Goal: Task Accomplishment & Management: Manage account settings

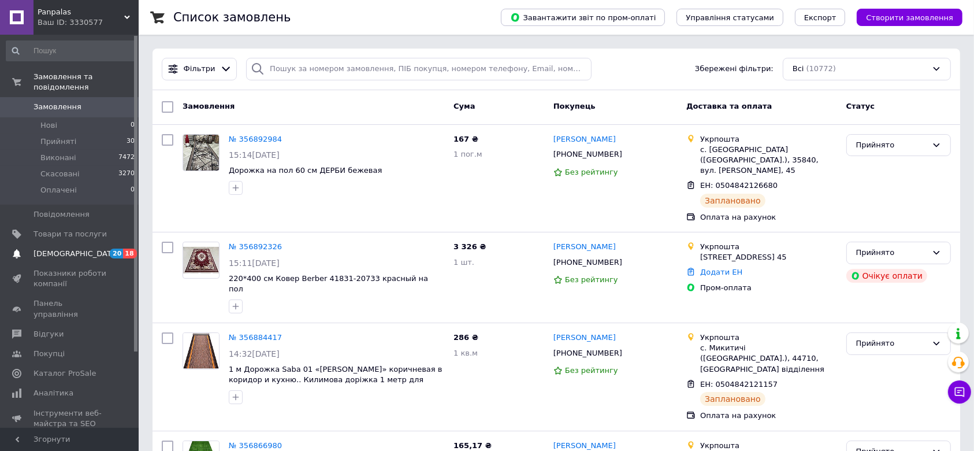
click at [60, 249] on span "[DEMOGRAPHIC_DATA]" at bounding box center [77, 254] width 86 height 10
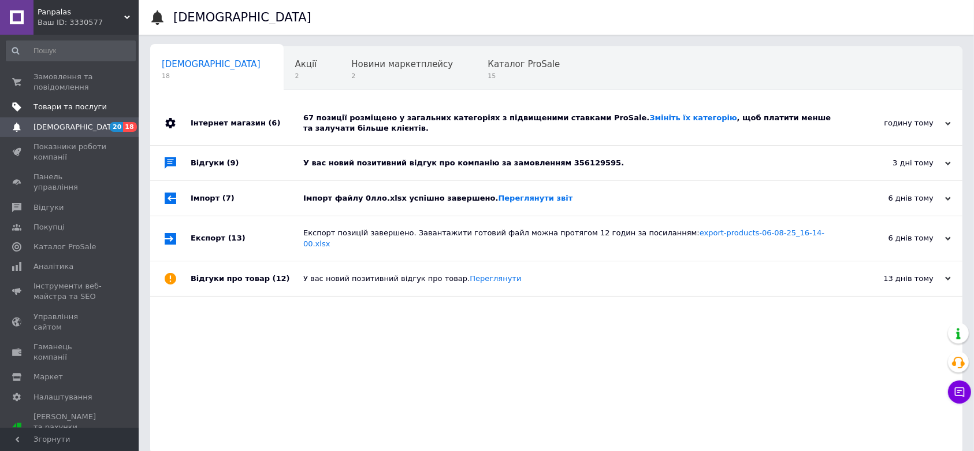
click at [68, 106] on span "Товари та послуги" at bounding box center [70, 107] width 73 height 10
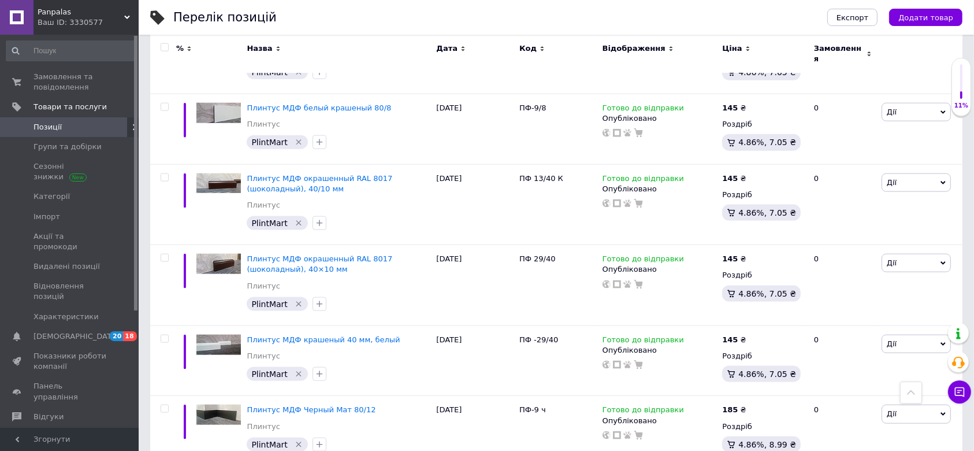
scroll to position [1488, 0]
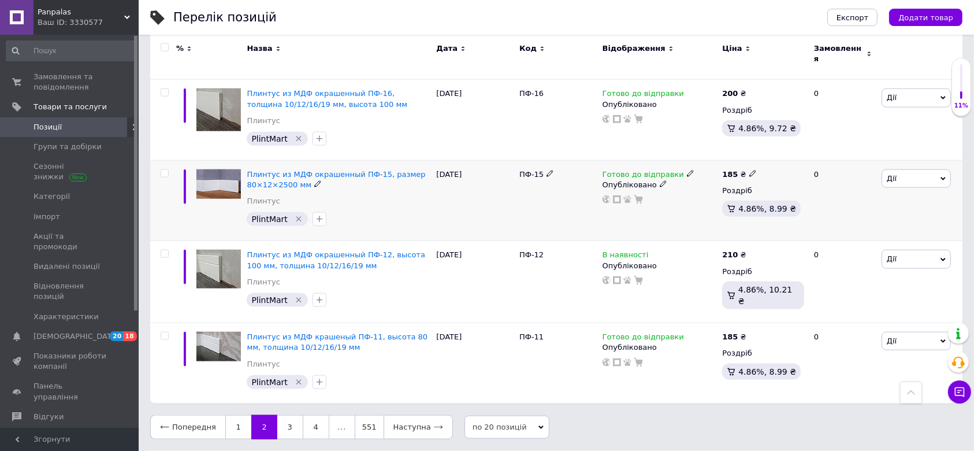
scroll to position [1354, 0]
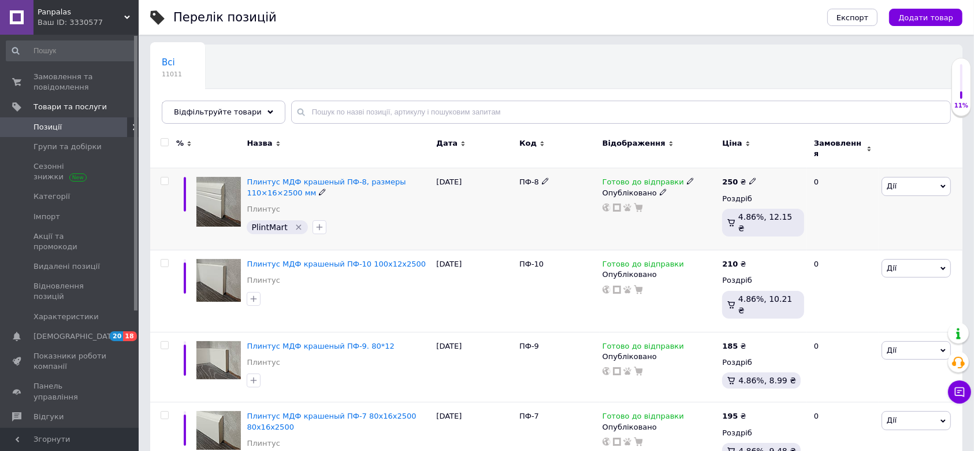
scroll to position [103, 0]
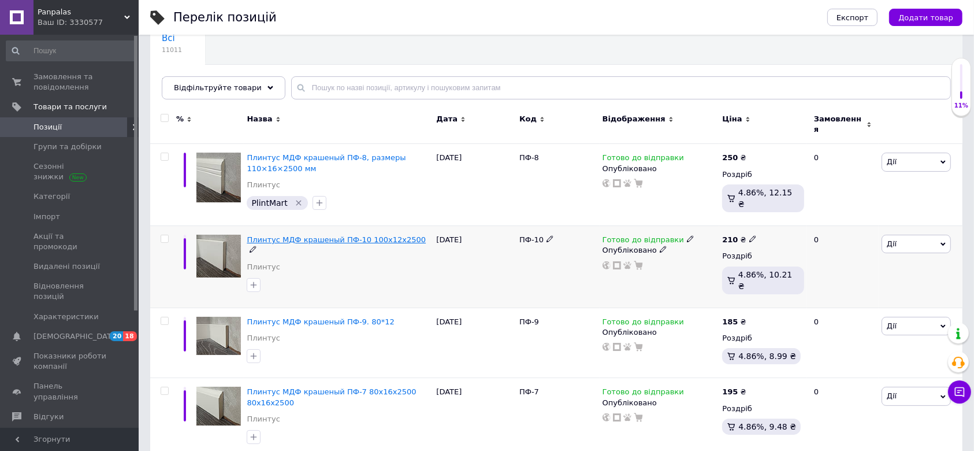
click at [322, 235] on div "Плинтус МДФ крашеный ПФ-10 100х12х2500 Плинтус" at bounding box center [339, 256] width 184 height 43
click at [309, 249] on div "Плинтус МДФ крашеный ПФ-10 100х12х2500 Плинтус" at bounding box center [339, 256] width 184 height 43
click at [304, 235] on span "Плинтус МДФ крашеный ПФ-10 100х12х2500" at bounding box center [336, 239] width 179 height 9
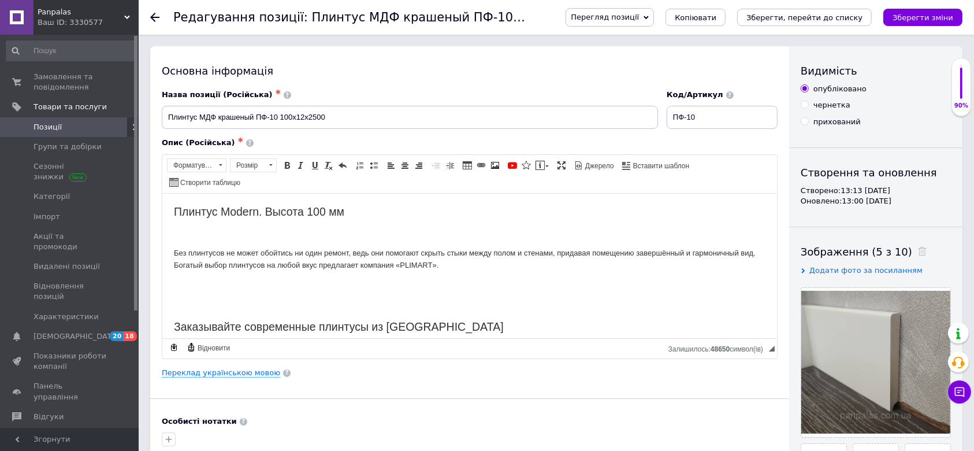
scroll to position [77, 0]
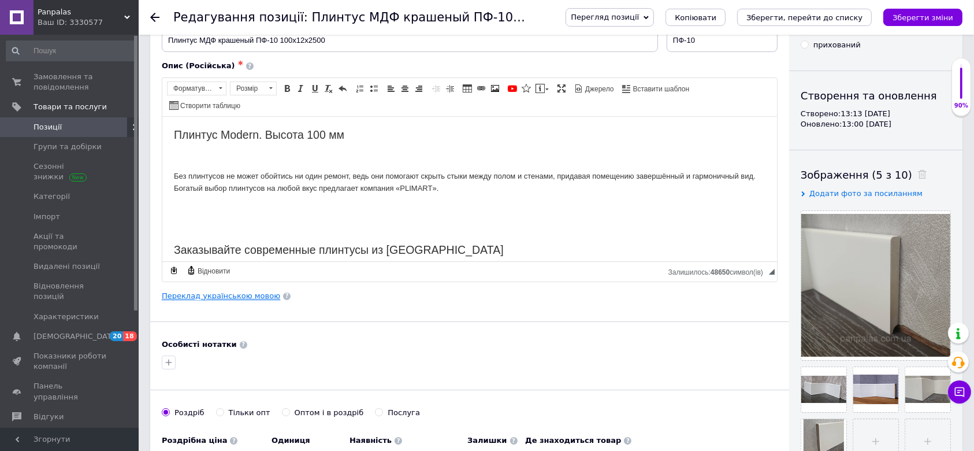
click at [232, 291] on link "Переклад українською мовою" at bounding box center [221, 295] width 118 height 9
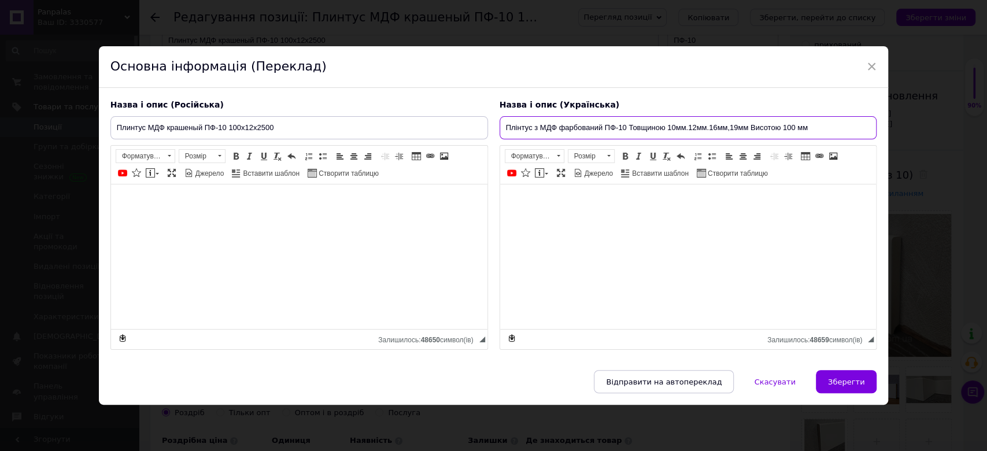
drag, startPoint x: 504, startPoint y: 128, endPoint x: 834, endPoint y: 124, distance: 330.1
click at [834, 124] on input "Плінтус з МДФ фарбований ПФ-10 Товщиною 10мм.12мм.16мм,19мм Висотою 100 мм" at bounding box center [687, 127] width 377 height 23
paste input ", висота 100 мм, товщина 10/12/16/19"
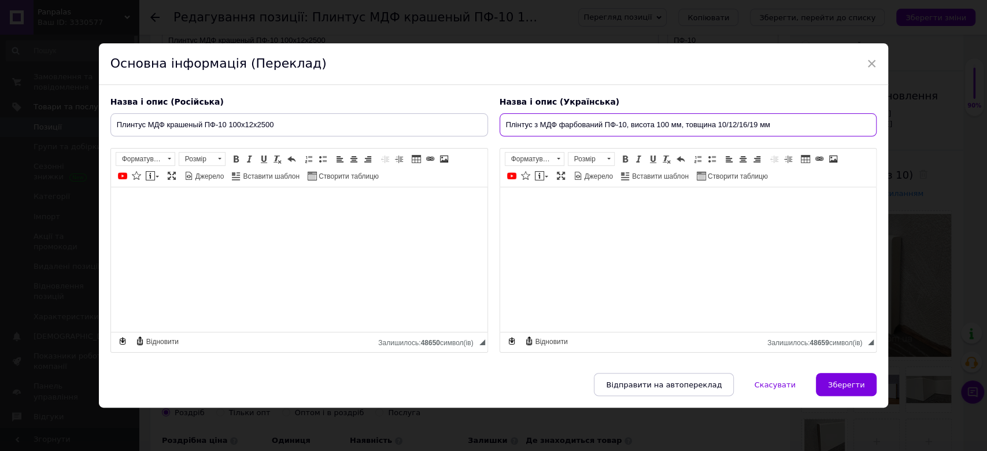
type input "Плінтус з МДФ фарбований ПФ-10, висота 100 мм, товщина 10/12/16/19 мм"
drag, startPoint x: 281, startPoint y: 126, endPoint x: 111, endPoint y: 124, distance: 170.5
click at [111, 124] on input "Плинтус МДФ крашеный ПФ-10 100х12х2500" at bounding box center [298, 124] width 377 height 23
paste input "з МДФ крашеный ПФ-10, высота 100 мм, толщина 10/12/16/19 мм"
type input "Плинтус из МДФ крашеный ПФ-10, высота 100 мм, толщина 10/12/16/19 мм"
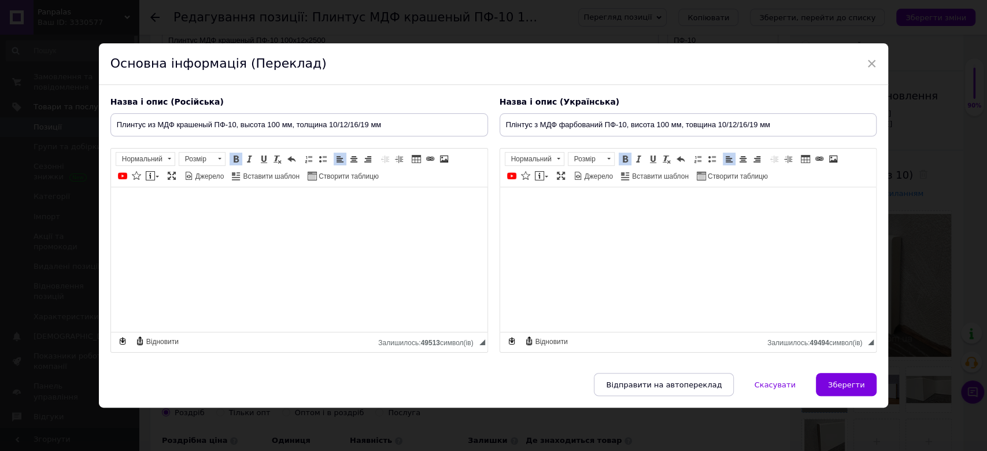
click at [847, 382] on span "Зберегти" at bounding box center [846, 384] width 36 height 9
type input "Плинтус из МДФ крашеный ПФ-10, высота 100 мм, толщина 10/12/16/19 мм"
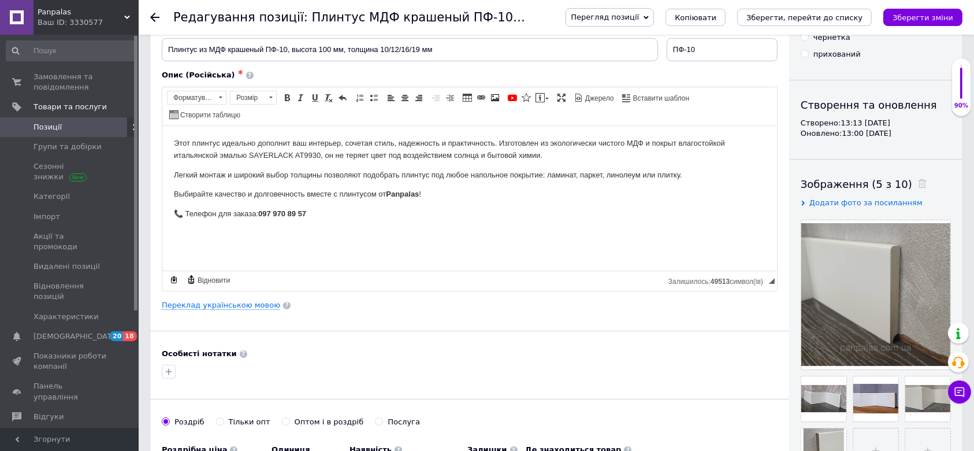
scroll to position [154, 0]
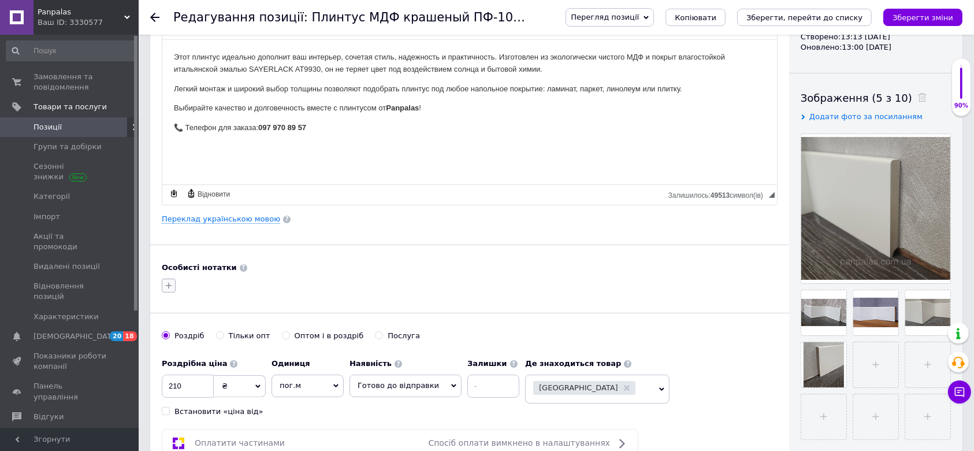
click at [171, 281] on icon "button" at bounding box center [168, 285] width 9 height 9
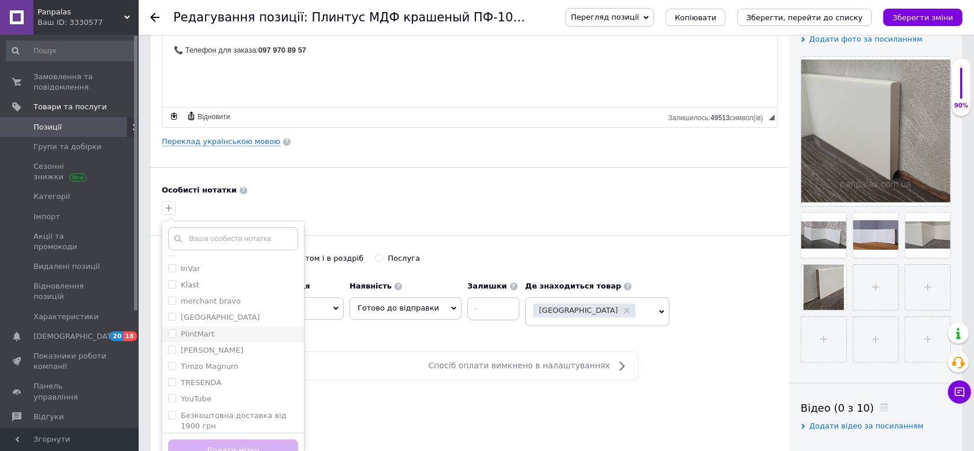
click at [208, 329] on label "PlintMart" at bounding box center [198, 333] width 34 height 9
checkbox input "true"
drag, startPoint x: 234, startPoint y: 436, endPoint x: 244, endPoint y: 410, distance: 28.3
click at [235, 439] on button "Додати мітку" at bounding box center [233, 450] width 130 height 23
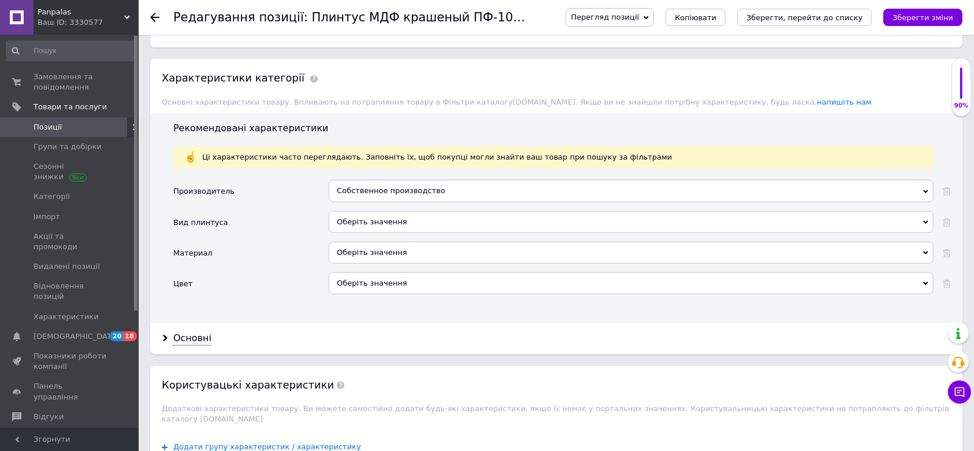
scroll to position [1002, 0]
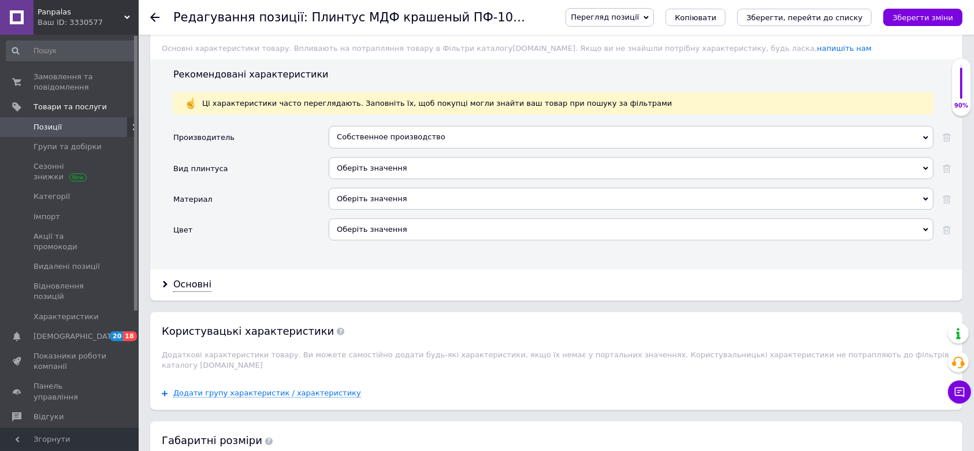
click at [379, 126] on div "Собственное производство" at bounding box center [631, 137] width 605 height 22
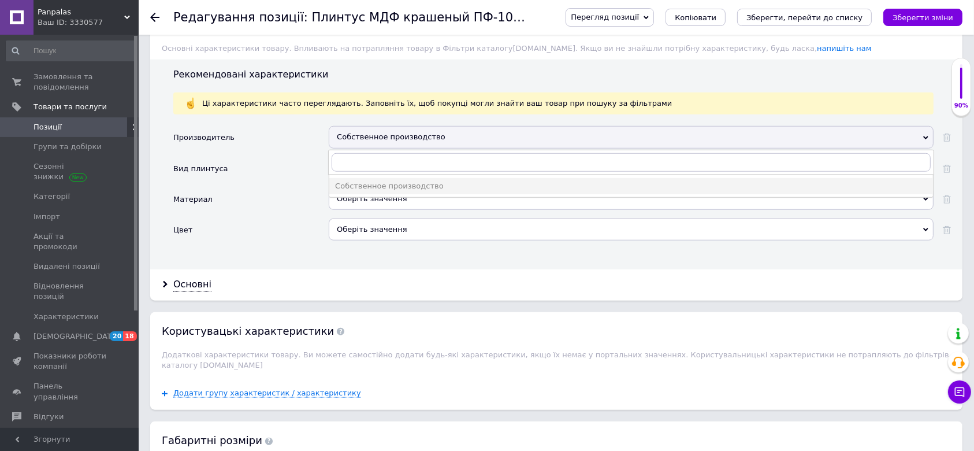
click at [379, 126] on div "Собственное производство" at bounding box center [631, 137] width 605 height 22
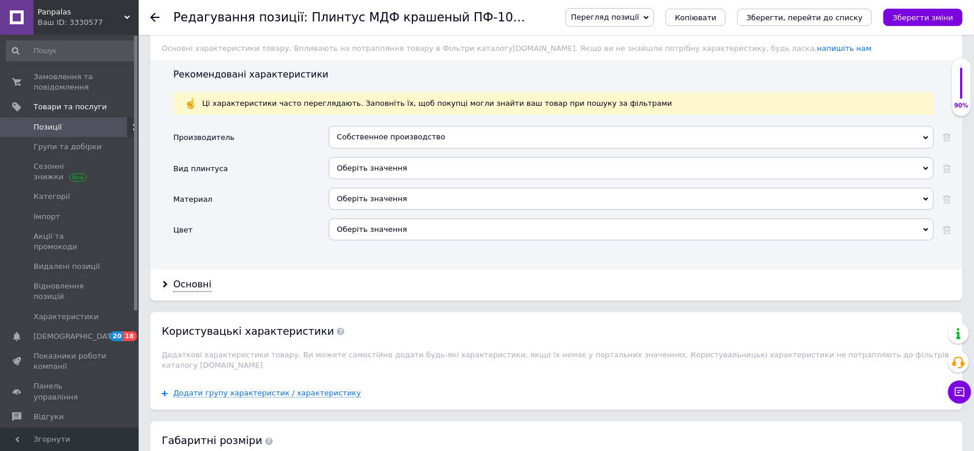
click at [371, 157] on div "Оберіть значення" at bounding box center [631, 168] width 605 height 22
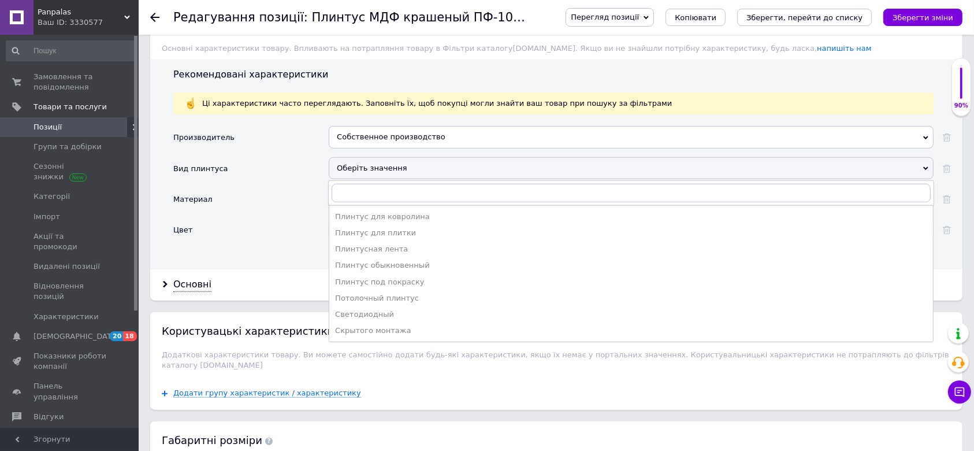
drag, startPoint x: 373, startPoint y: 250, endPoint x: 370, endPoint y: 244, distance: 6.0
click at [372, 260] on div "Плинтус обыкновенный" at bounding box center [631, 265] width 592 height 10
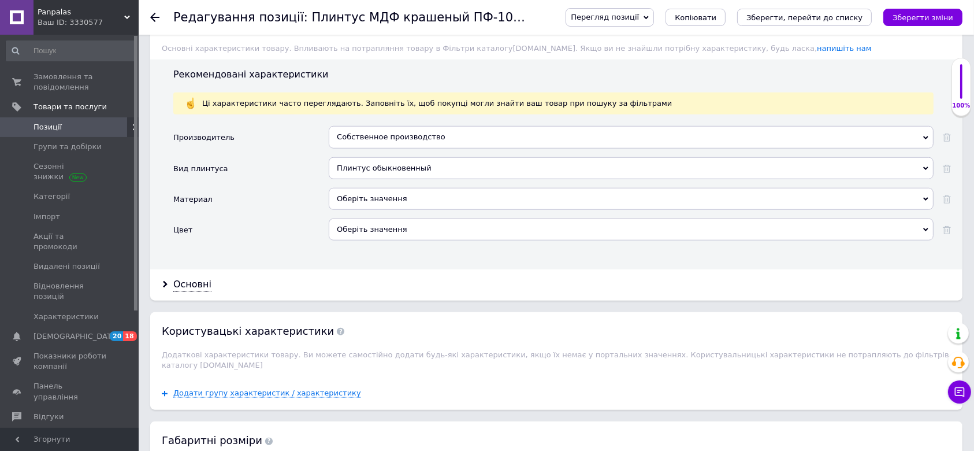
click at [369, 188] on div "Оберіть значення" at bounding box center [631, 199] width 605 height 22
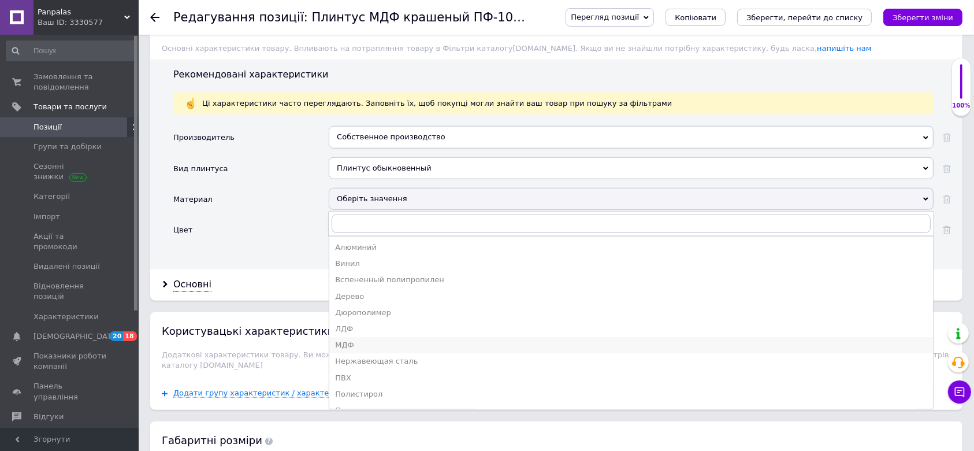
click at [360, 340] on div "МДФ" at bounding box center [631, 345] width 592 height 10
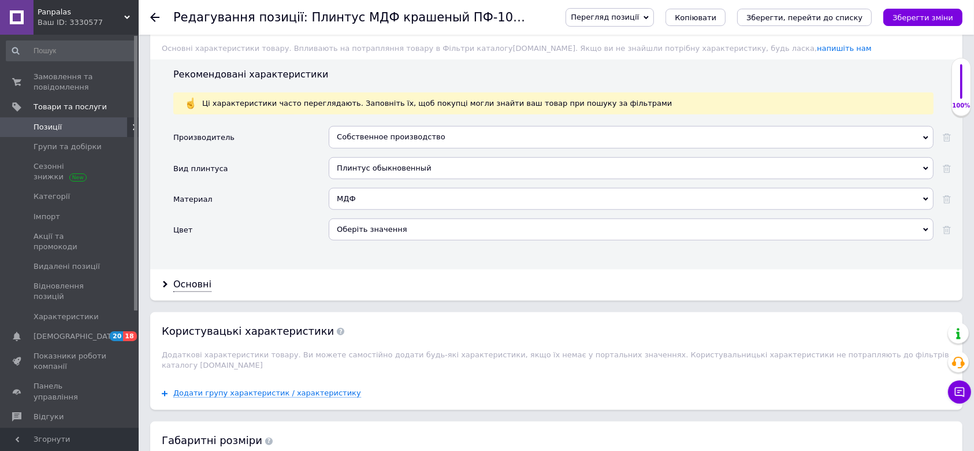
click at [359, 218] on div "Оберіть значення" at bounding box center [631, 229] width 605 height 22
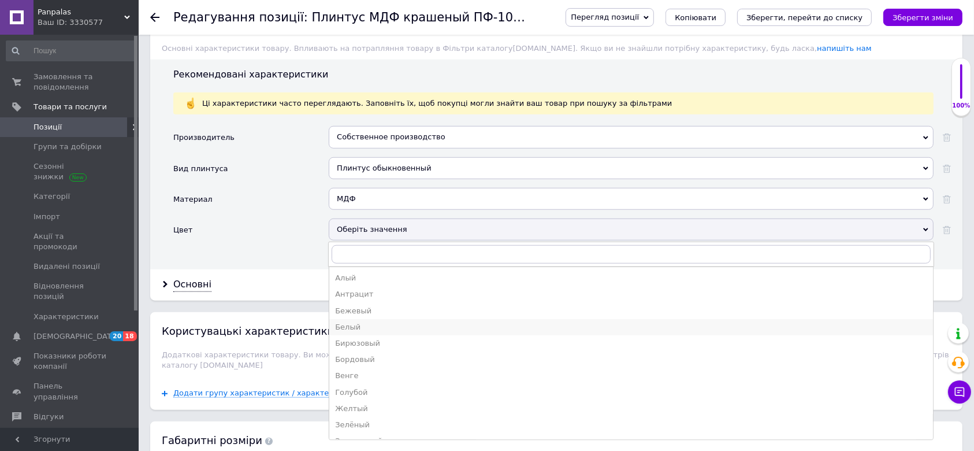
click at [348, 322] on div "Белый" at bounding box center [631, 327] width 592 height 10
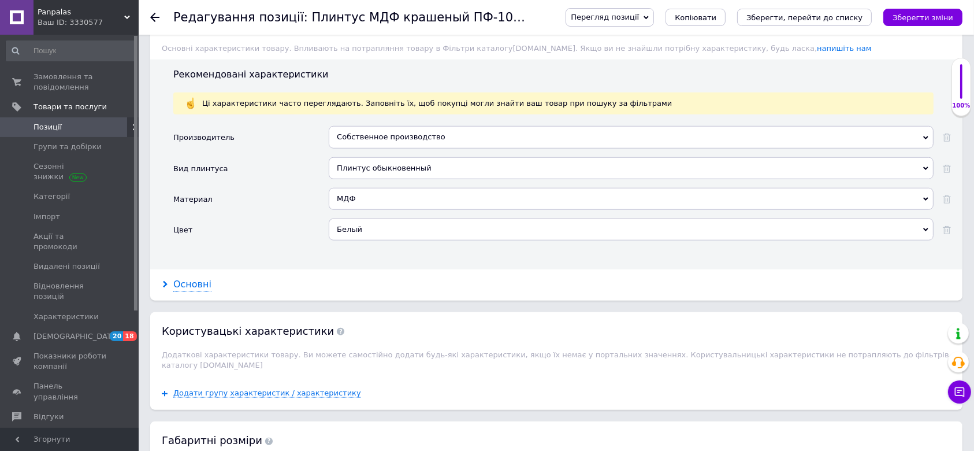
drag, startPoint x: 193, startPoint y: 269, endPoint x: 213, endPoint y: 251, distance: 27.0
click at [192, 278] on div "Основні" at bounding box center [192, 284] width 38 height 13
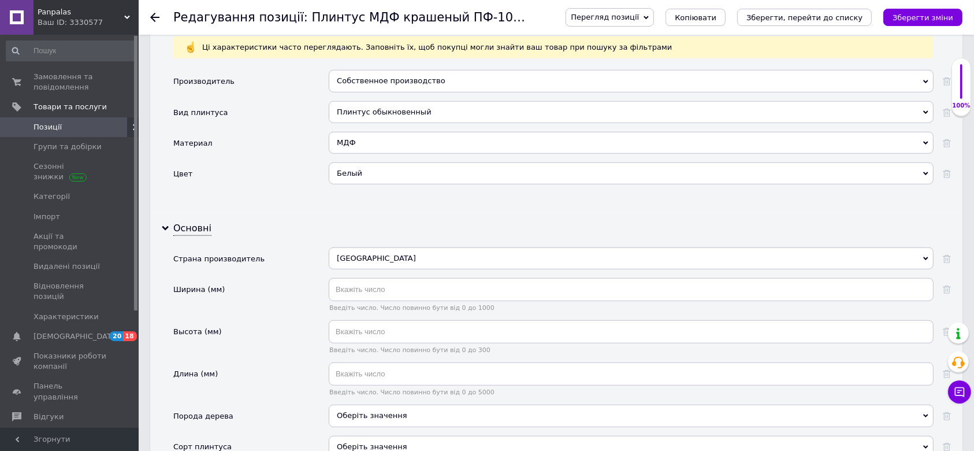
scroll to position [1156, 0]
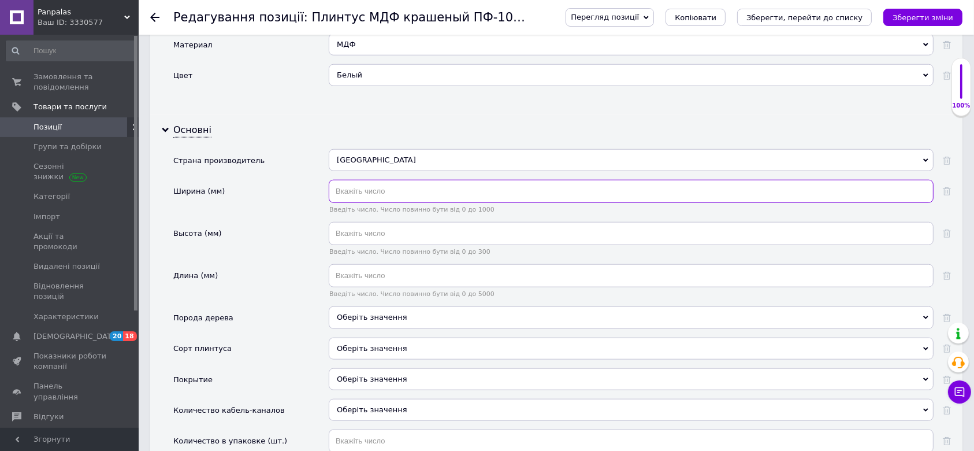
click at [357, 180] on input "text" at bounding box center [631, 191] width 605 height 23
type input "10"
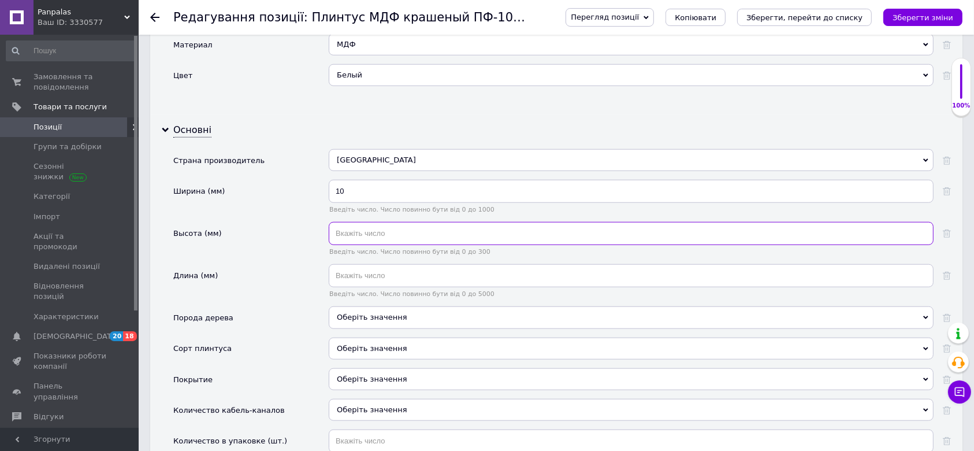
click at [377, 222] on input "text" at bounding box center [631, 233] width 605 height 23
type input "100"
click at [381, 264] on input "text" at bounding box center [631, 275] width 605 height 23
type input "2500"
click at [367, 368] on div "Оберіть значення" at bounding box center [631, 379] width 605 height 22
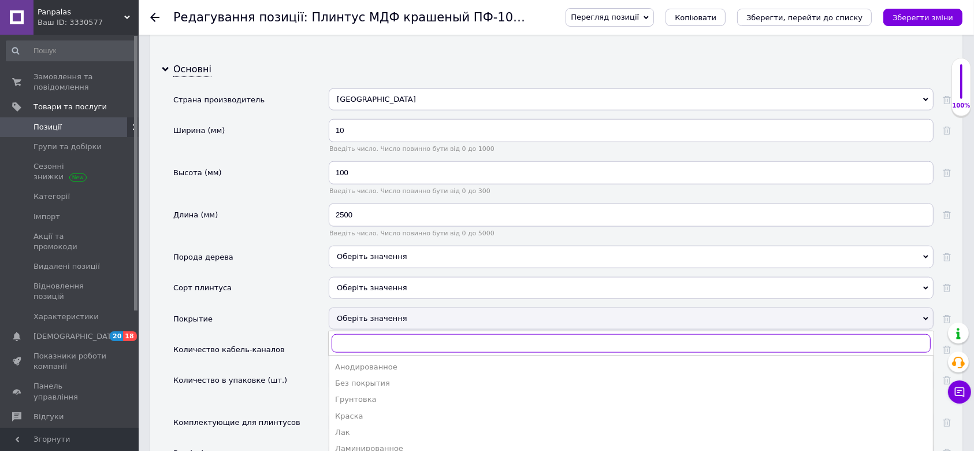
scroll to position [1310, 0]
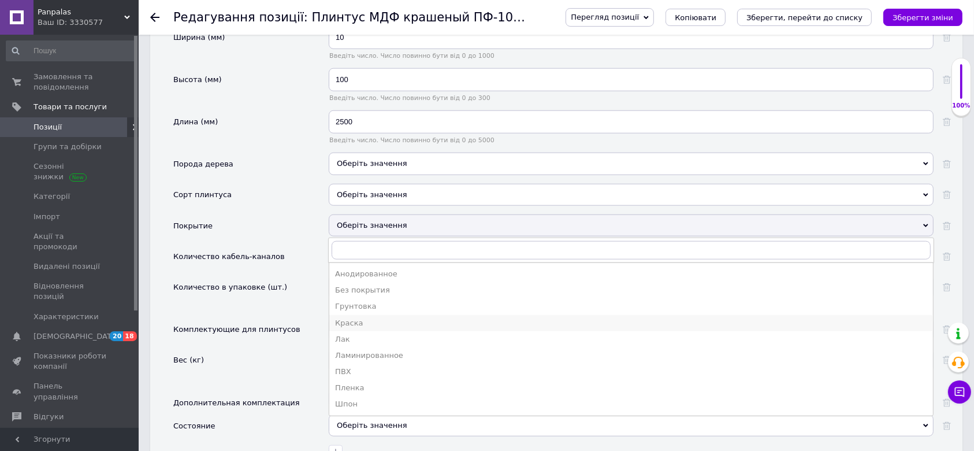
click at [354, 318] on div "Краска" at bounding box center [631, 323] width 592 height 10
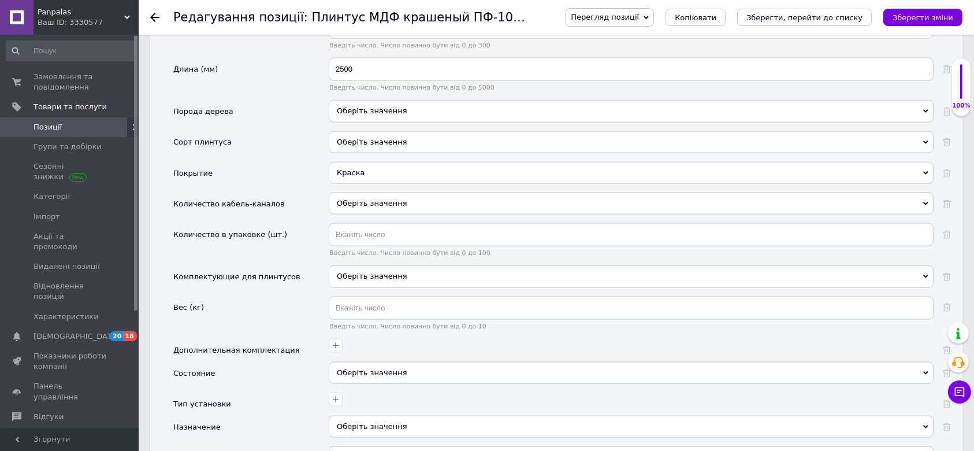
scroll to position [1387, 0]
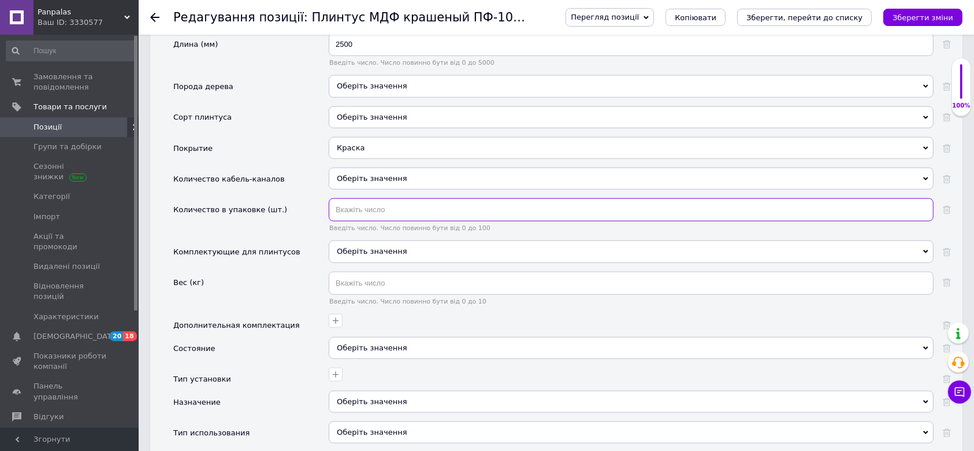
click at [354, 198] on input "text" at bounding box center [631, 209] width 605 height 23
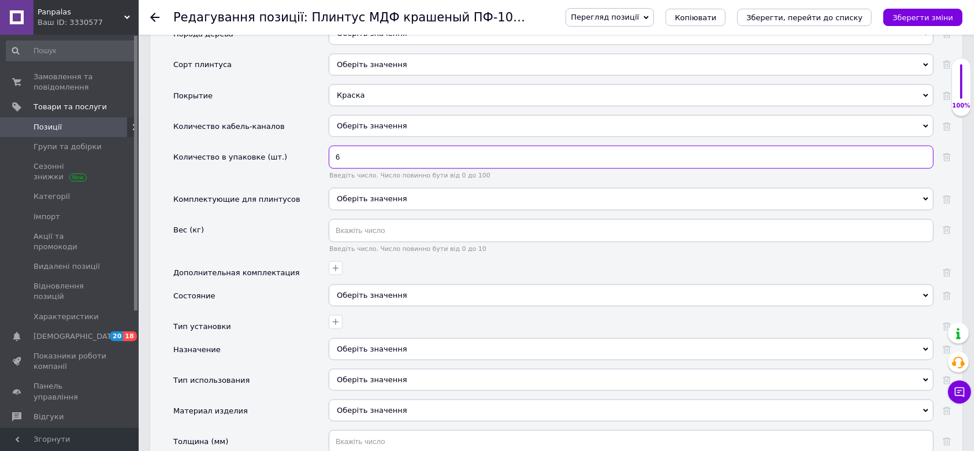
scroll to position [1464, 0]
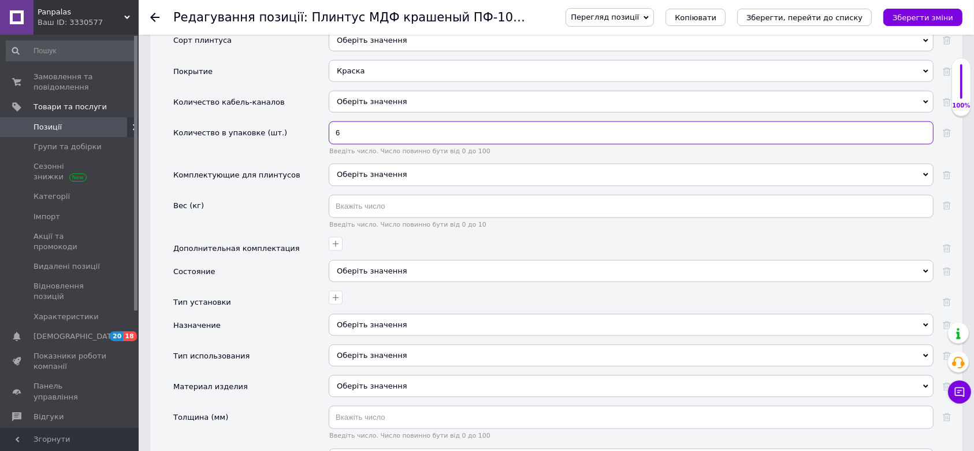
type input "6"
click at [355, 260] on div "Оберіть значення" at bounding box center [631, 271] width 605 height 22
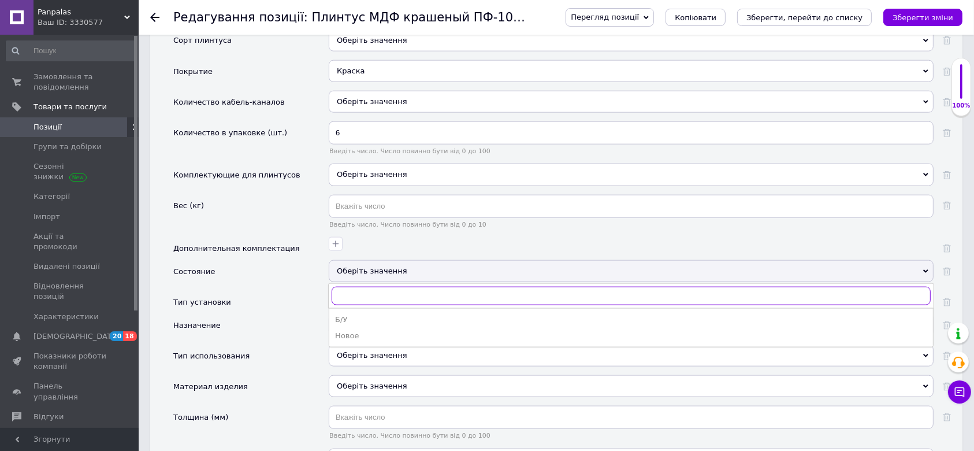
scroll to position [1541, 0]
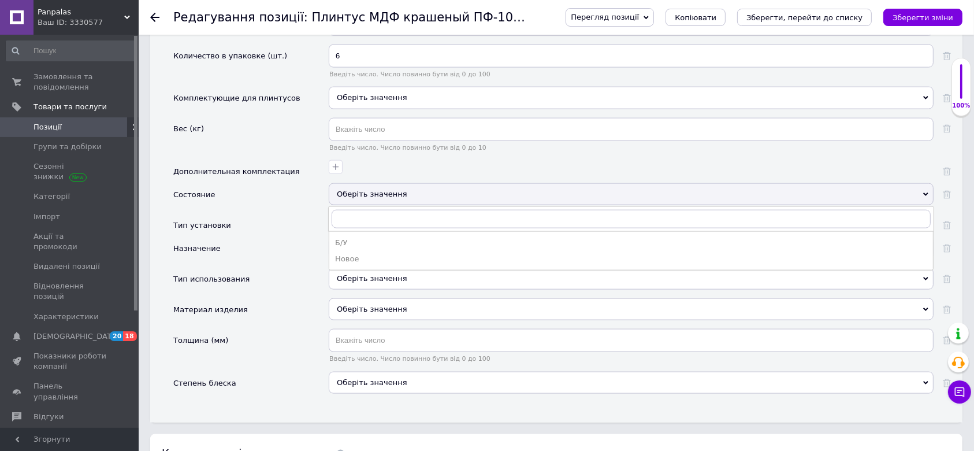
drag, startPoint x: 344, startPoint y: 233, endPoint x: 300, endPoint y: 209, distance: 50.7
click at [340, 254] on div "Новое" at bounding box center [631, 259] width 592 height 10
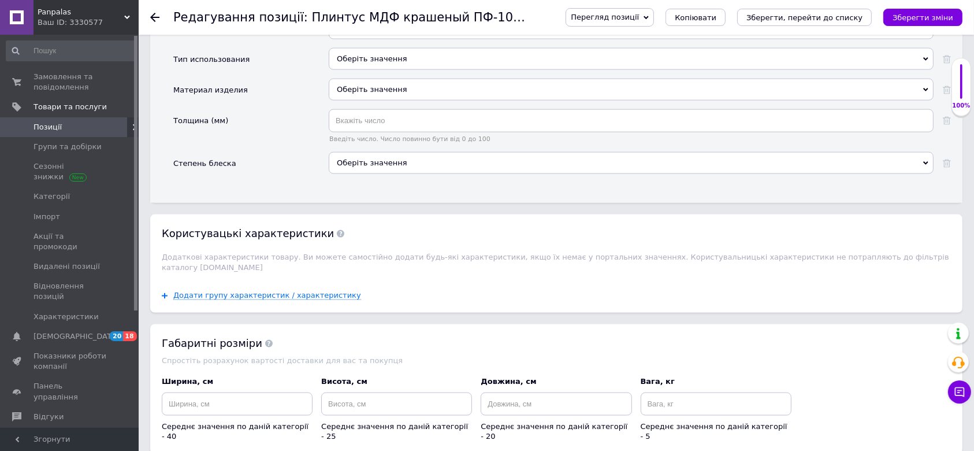
scroll to position [1772, 0]
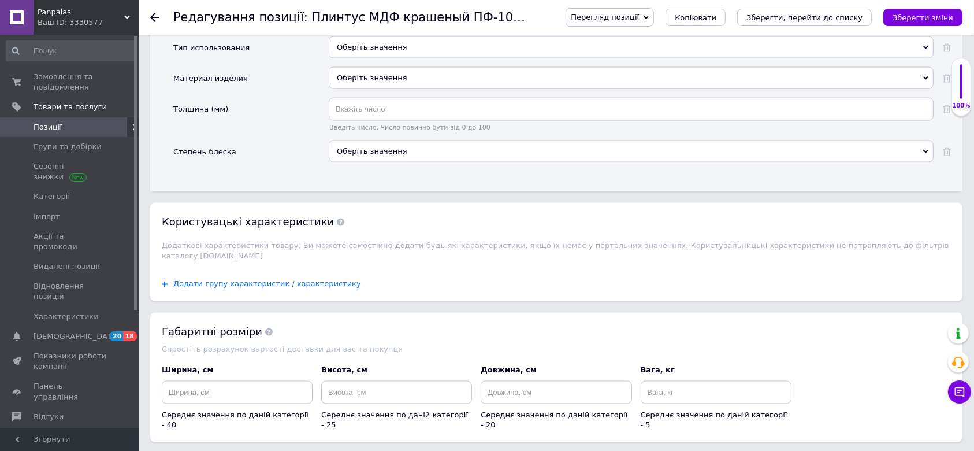
click at [298, 279] on span "Додати групу характеристик / характеристику" at bounding box center [267, 283] width 188 height 9
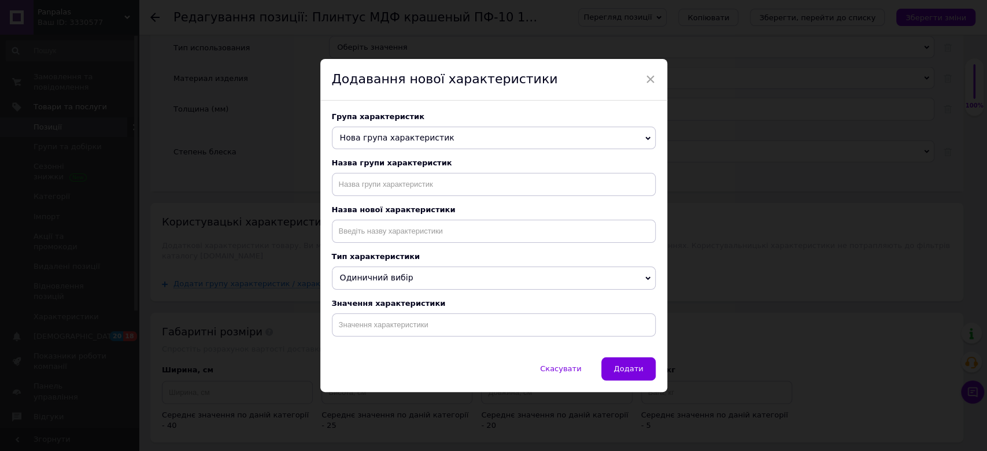
click at [393, 133] on span "Нова група характеристик" at bounding box center [397, 137] width 114 height 9
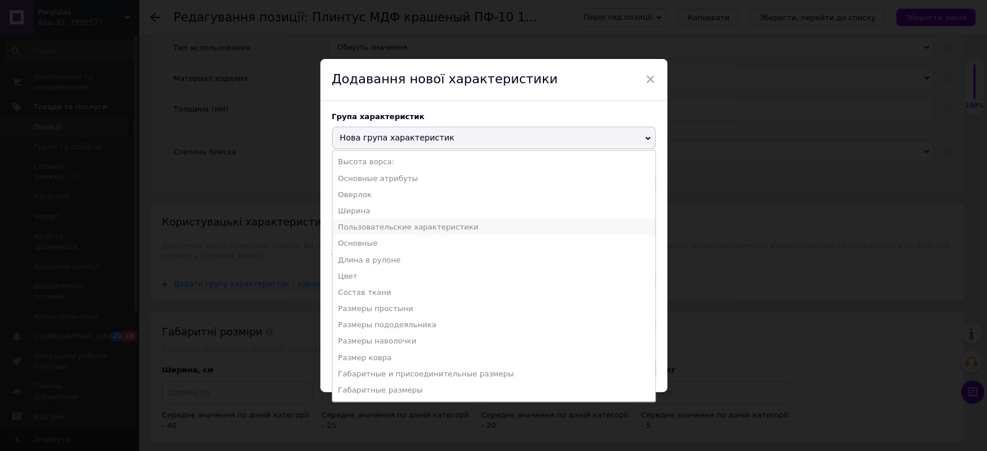
click at [399, 229] on li "Пользовательские характеристики" at bounding box center [493, 227] width 323 height 16
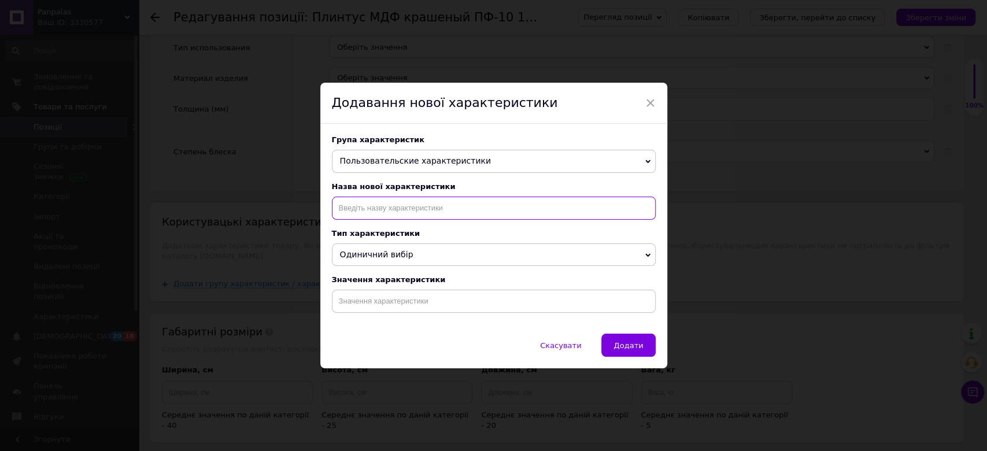
click at [394, 206] on input at bounding box center [494, 208] width 324 height 23
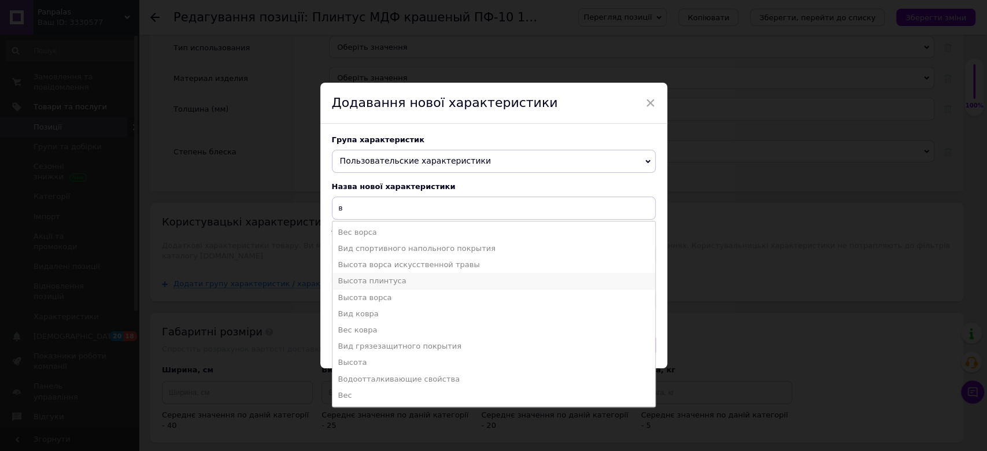
click at [392, 276] on li "Высота плинтуса" at bounding box center [493, 281] width 323 height 16
type input "Высота плинтуса"
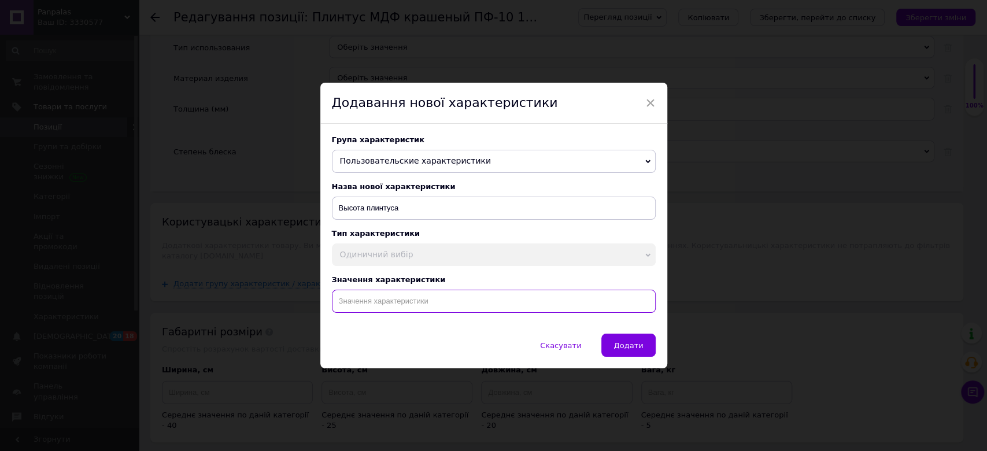
click at [408, 302] on input at bounding box center [494, 301] width 324 height 23
click at [413, 323] on li "100 мм" at bounding box center [493, 325] width 323 height 16
type input "100 мм"
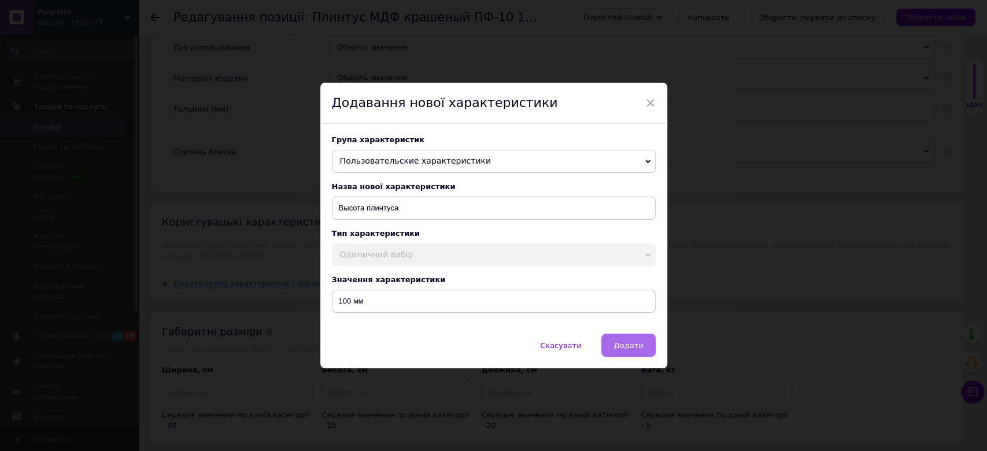
click at [626, 350] on span "Додати" at bounding box center [627, 345] width 29 height 9
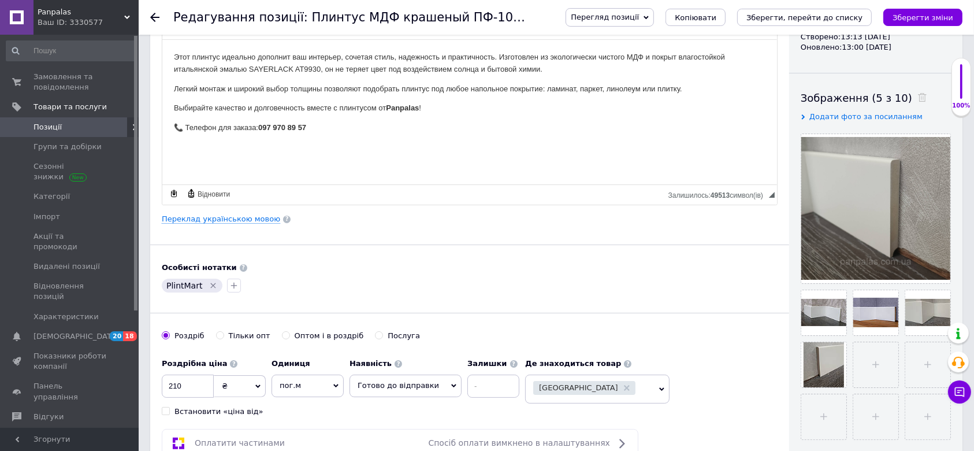
scroll to position [0, 0]
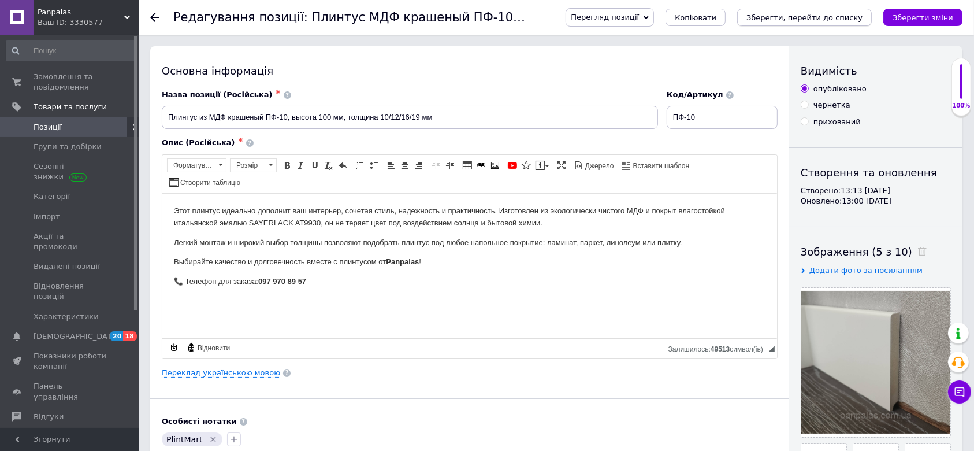
click at [802, 22] on icon "Зберегти, перейти до списку" at bounding box center [805, 17] width 116 height 9
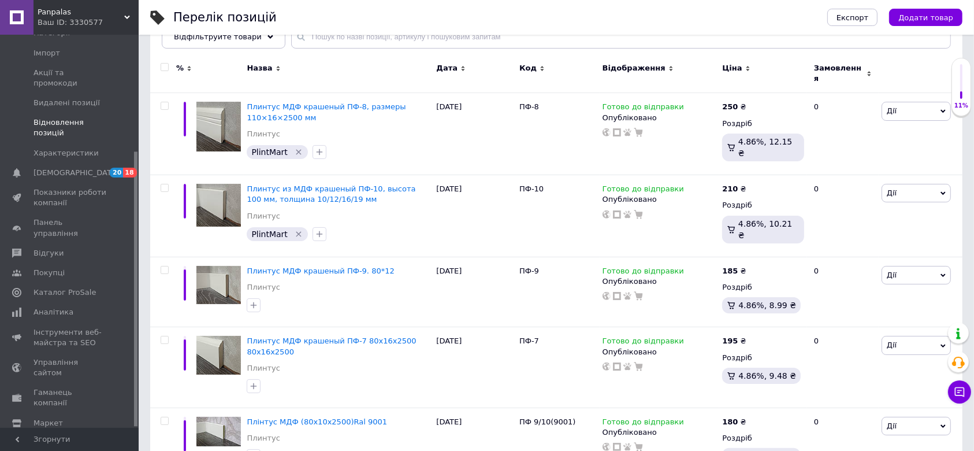
scroll to position [166, 0]
click at [50, 435] on span "Налаштування" at bounding box center [63, 440] width 59 height 10
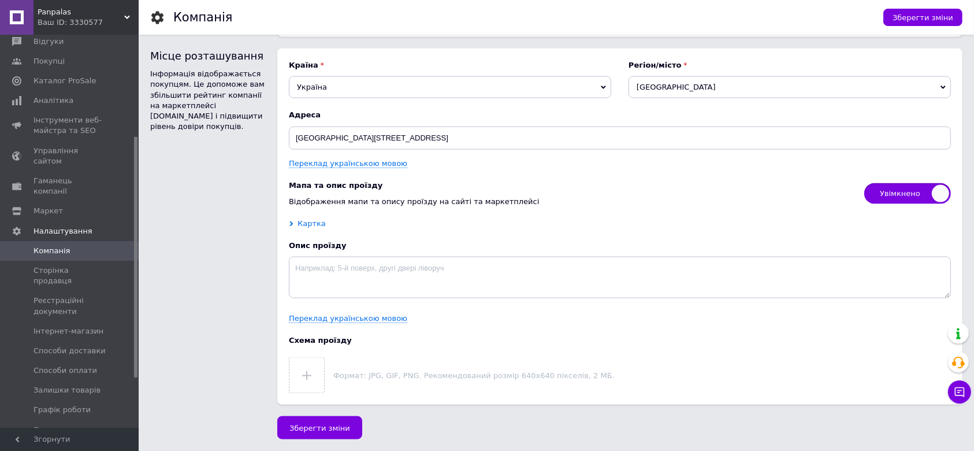
scroll to position [1625, 0]
click at [310, 223] on span "Картка" at bounding box center [312, 223] width 28 height 10
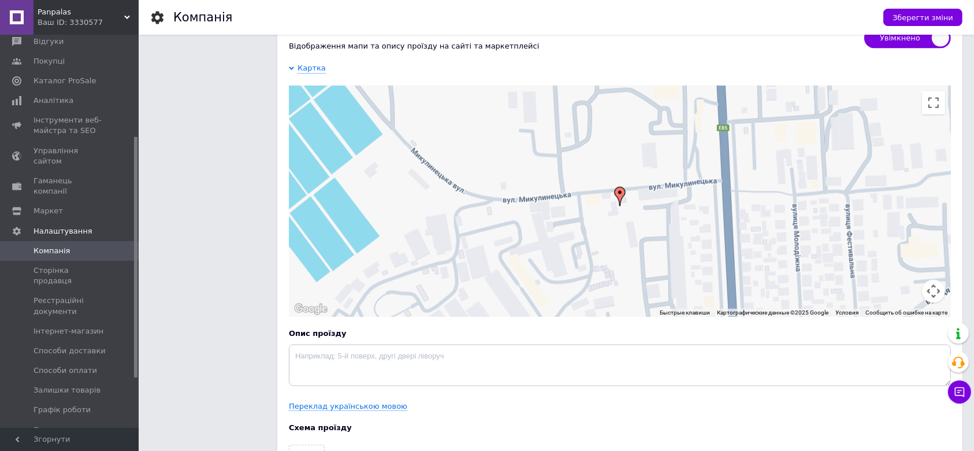
scroll to position [1857, 0]
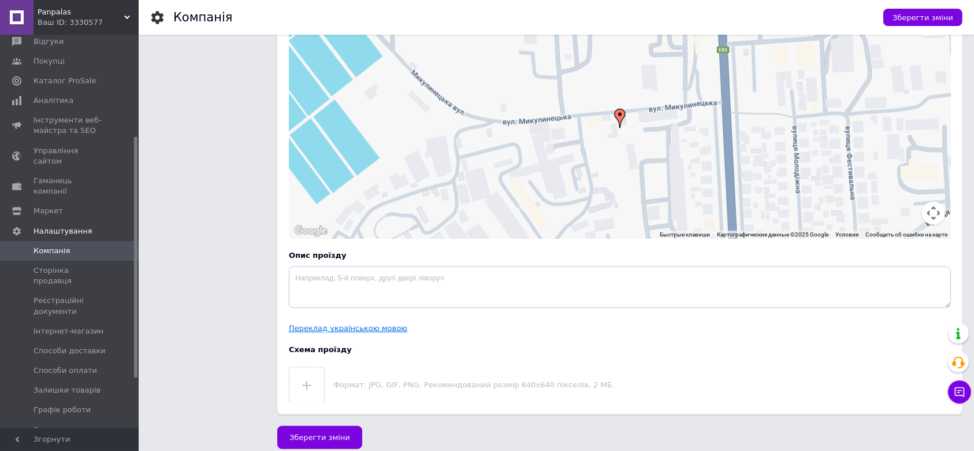
click at [335, 328] on link "Переклад українською мовою" at bounding box center [348, 328] width 118 height 9
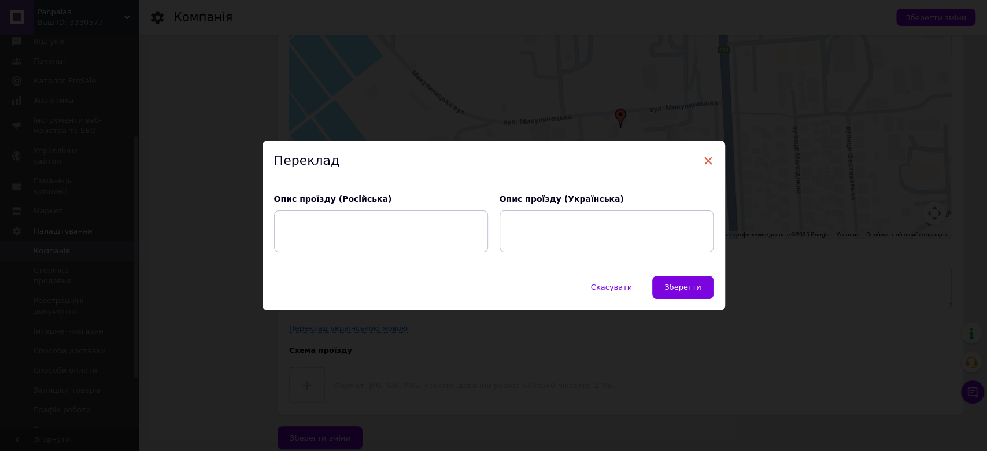
click at [707, 161] on span "×" at bounding box center [708, 161] width 10 height 20
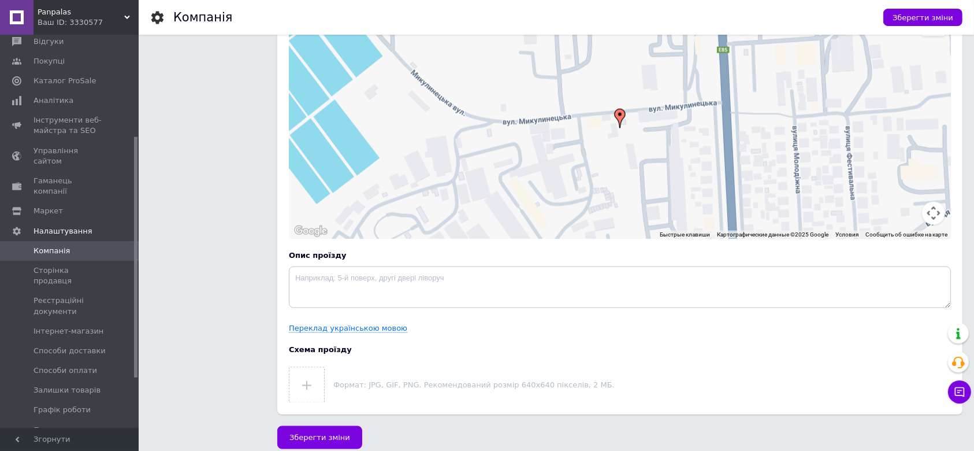
drag, startPoint x: 950, startPoint y: 19, endPoint x: 954, endPoint y: 31, distance: 12.2
click at [950, 19] on span "Зберегти зміни" at bounding box center [923, 17] width 61 height 9
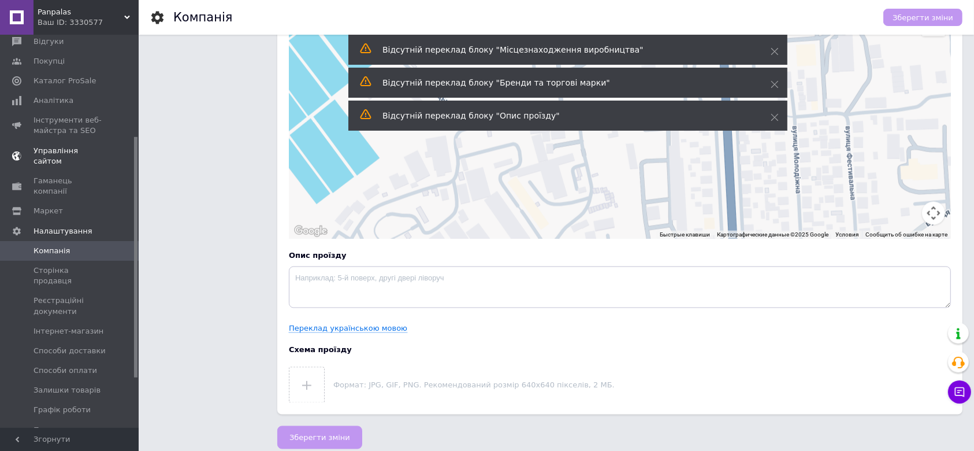
click at [66, 146] on span "Управління сайтом" at bounding box center [70, 156] width 73 height 21
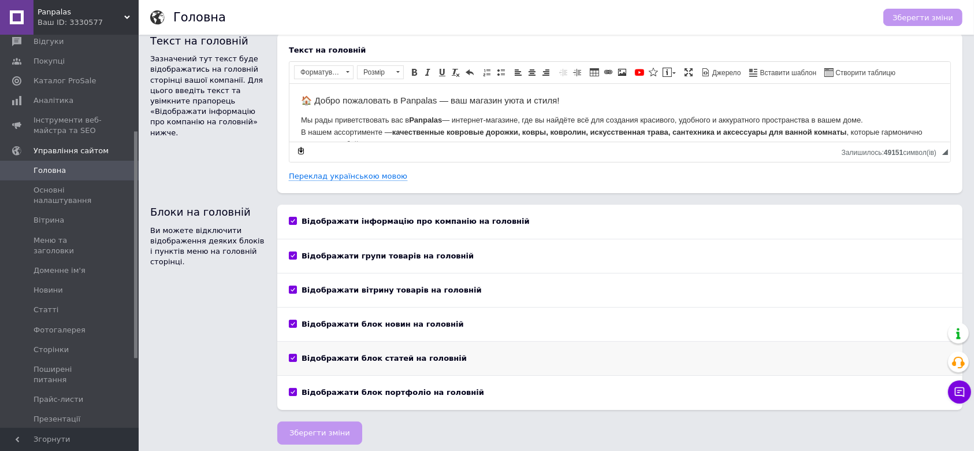
scroll to position [16, 0]
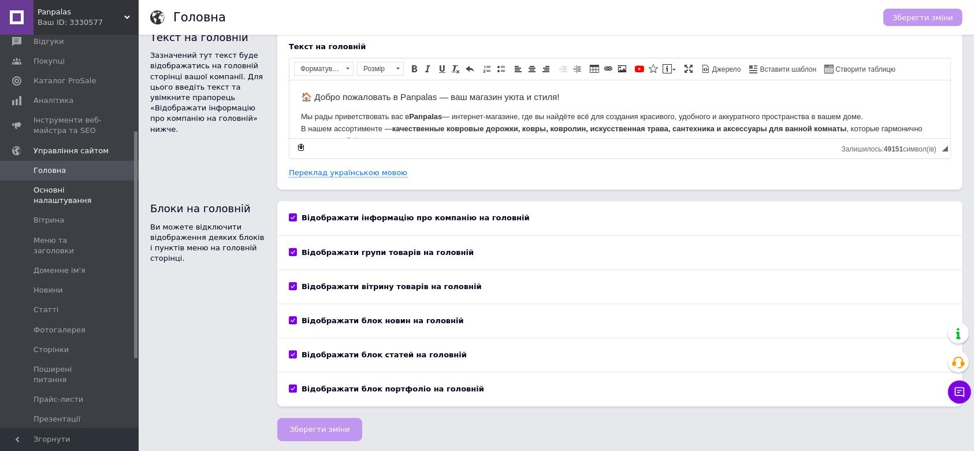
click at [68, 187] on span "Основні налаштування" at bounding box center [70, 195] width 73 height 21
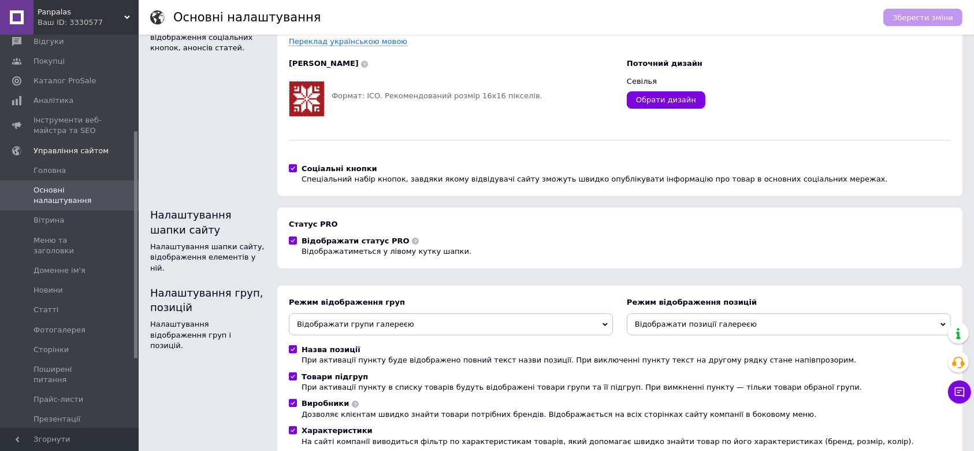
scroll to position [229, 0]
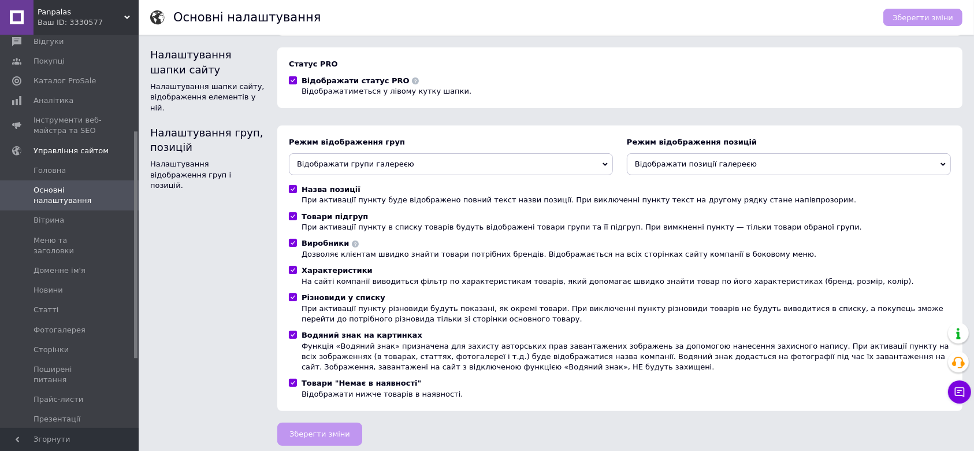
click at [290, 331] on input "Водяний знак на картинках Функція «Водяний знак» призначена для захисту авторсь…" at bounding box center [293, 335] width 8 height 8
checkbox input "false"
click at [911, 18] on span "Зберегти зміни" at bounding box center [923, 17] width 61 height 9
click at [601, 158] on span "Відображати групи галереєю" at bounding box center [451, 164] width 324 height 22
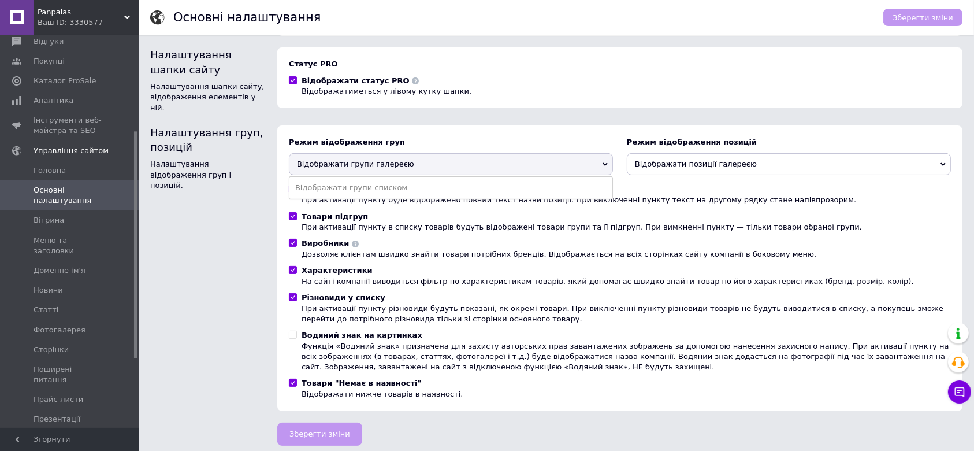
click at [601, 158] on span "Відображати групи галереєю" at bounding box center [451, 164] width 324 height 22
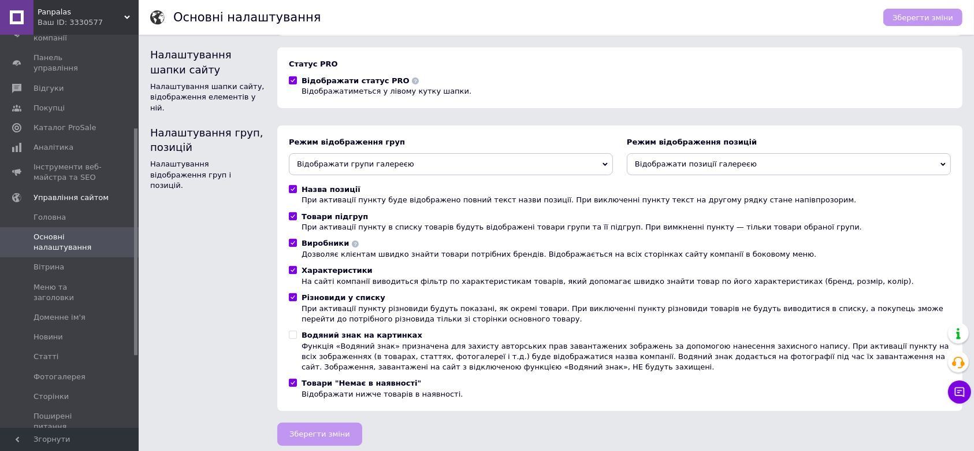
scroll to position [0, 0]
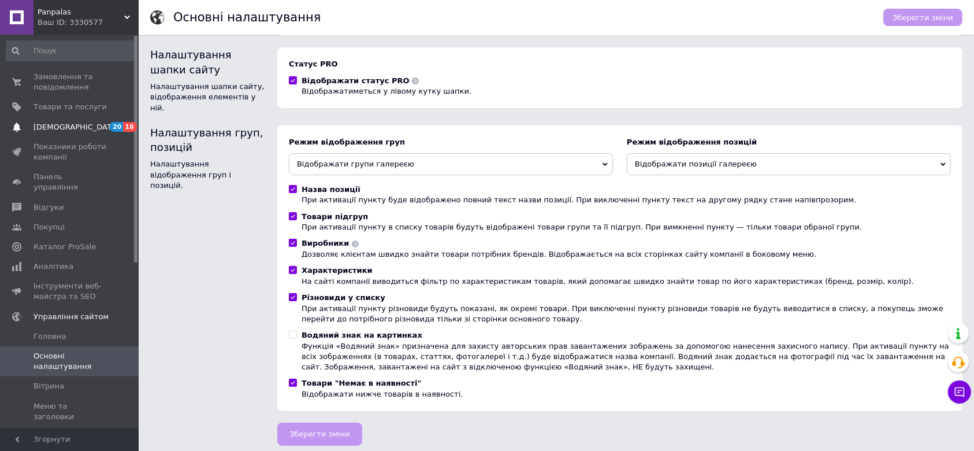
click at [64, 128] on span "[DEMOGRAPHIC_DATA]" at bounding box center [77, 127] width 86 height 10
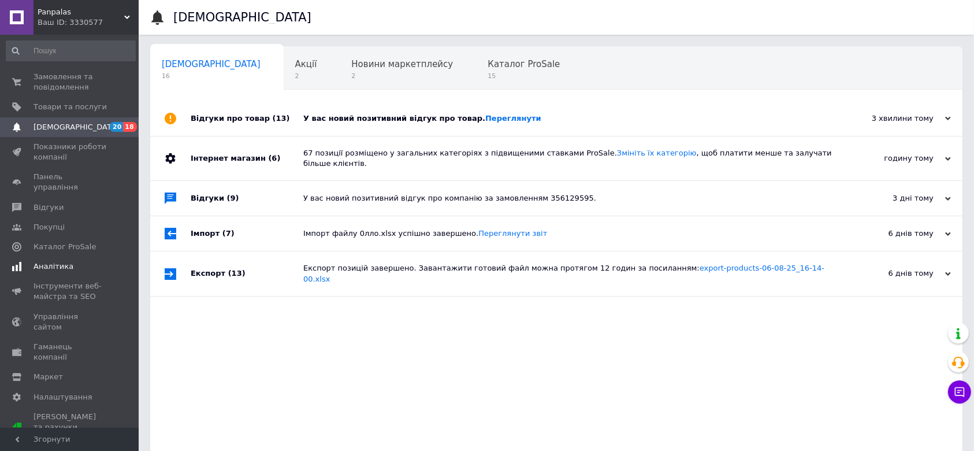
click at [49, 261] on span "Аналітика" at bounding box center [54, 266] width 40 height 10
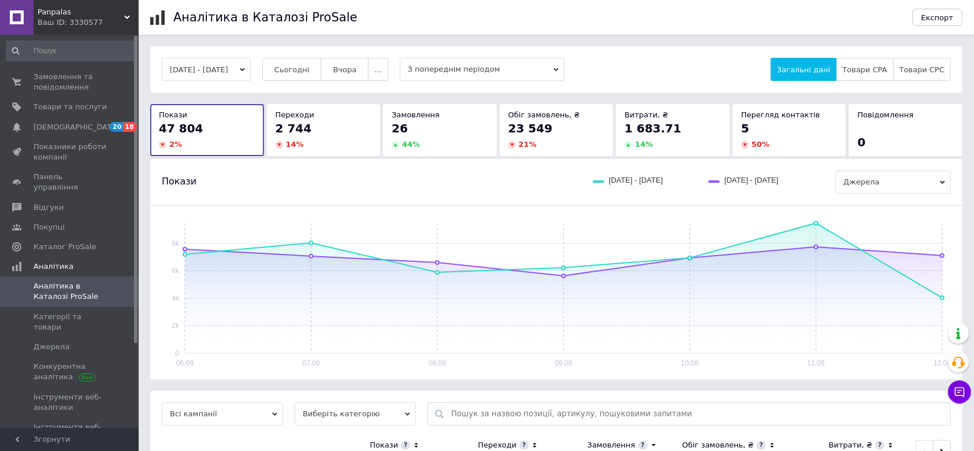
click at [251, 75] on button "[DATE] - [DATE]" at bounding box center [206, 69] width 89 height 23
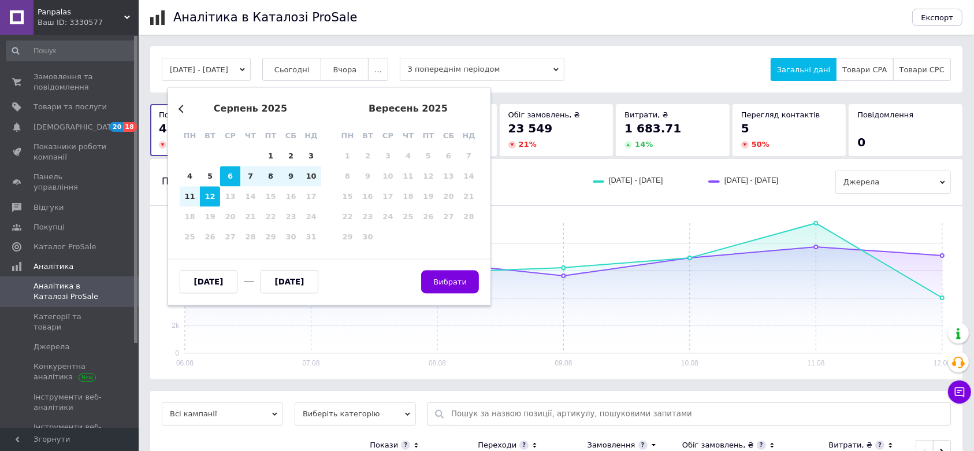
click at [251, 75] on button "[DATE] - [DATE]" at bounding box center [206, 69] width 89 height 23
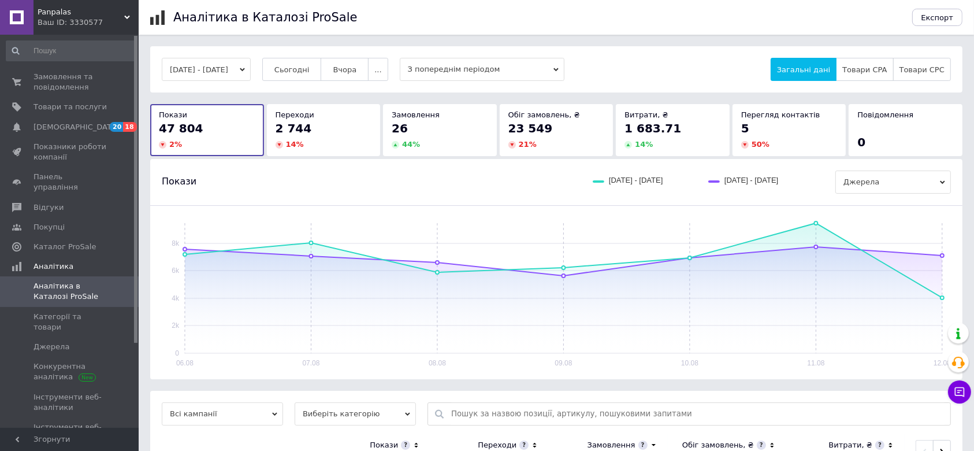
click at [457, 66] on span "З попереднім періодом" at bounding box center [482, 69] width 165 height 23
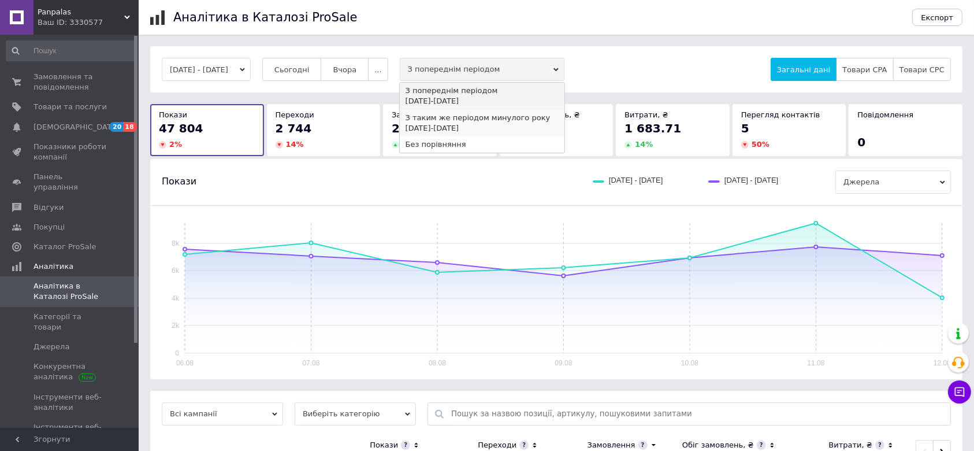
click at [467, 121] on div "З таким же періодом минулого року" at bounding box center [482, 118] width 153 height 10
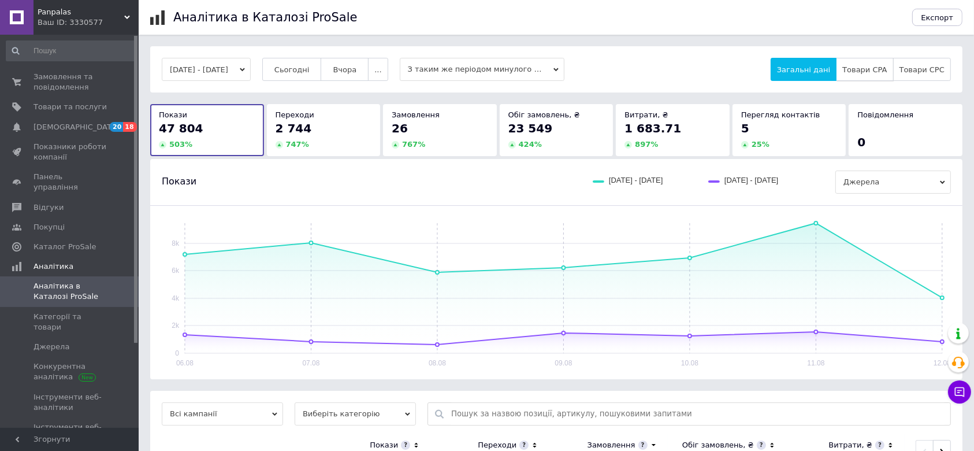
click at [873, 71] on span "Товари CPA" at bounding box center [865, 69] width 45 height 9
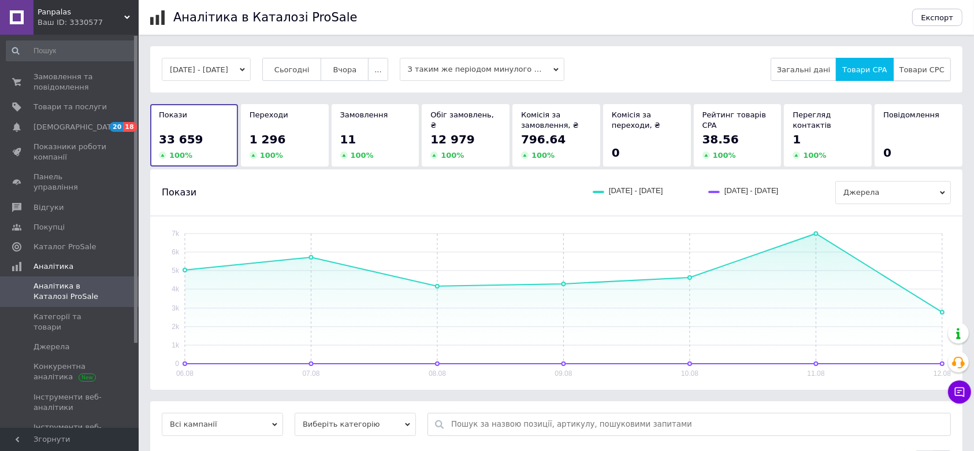
click at [924, 72] on span "Товари CPC" at bounding box center [922, 69] width 45 height 9
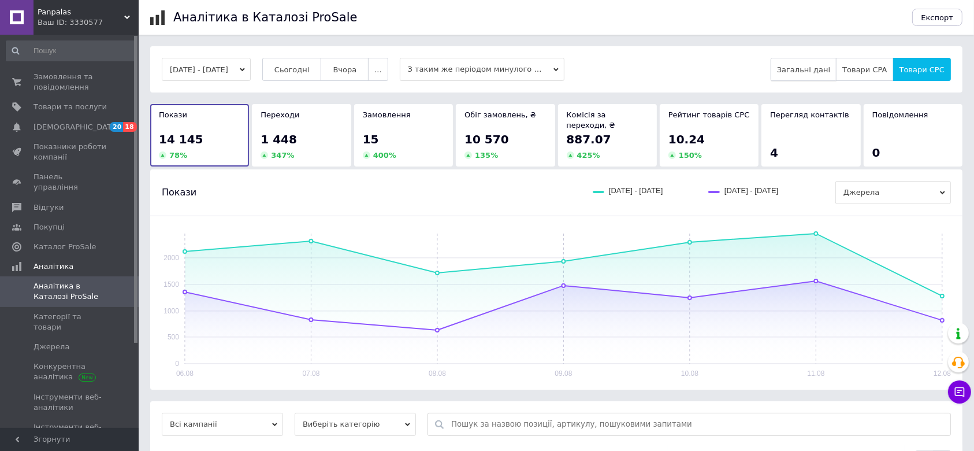
click at [821, 74] on span "Загальні дані" at bounding box center [803, 69] width 53 height 9
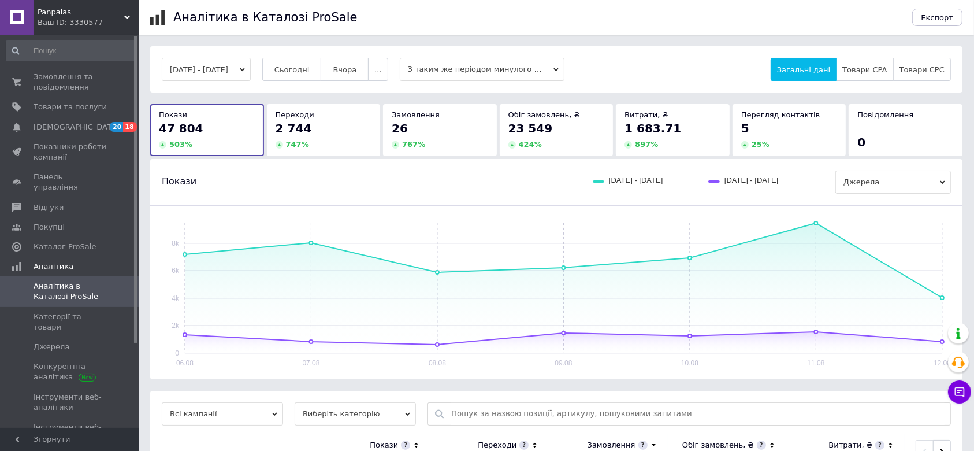
click at [251, 69] on button "[DATE] - [DATE]" at bounding box center [206, 69] width 89 height 23
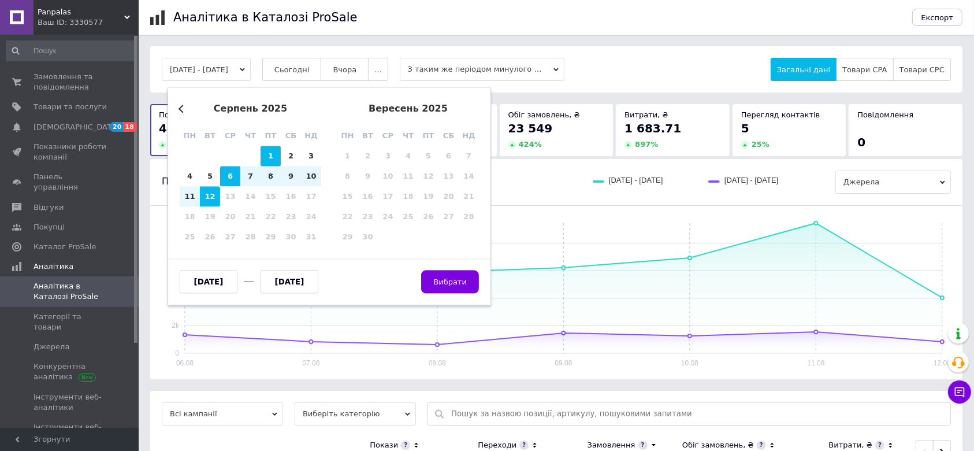
click at [265, 151] on div "1" at bounding box center [271, 156] width 20 height 20
type input "[DATE]"
click at [210, 199] on div "12" at bounding box center [210, 197] width 20 height 20
type input "[DATE]"
click at [178, 105] on div "Previous Month серпень 2025 пн вт ср чт пт сб нд 28 29 30 31 1 2 3 4 5 6 7 8 9 …" at bounding box center [330, 196] width 324 height 218
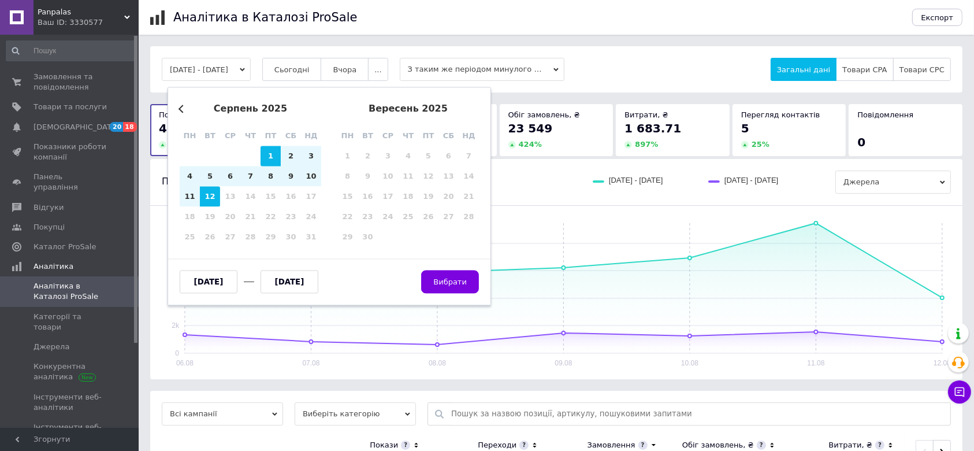
click at [184, 112] on div "серпень 2025" at bounding box center [251, 108] width 142 height 10
click at [180, 105] on div "серпень 2025" at bounding box center [251, 108] width 142 height 10
click at [181, 107] on button "Previous Month" at bounding box center [183, 109] width 8 height 8
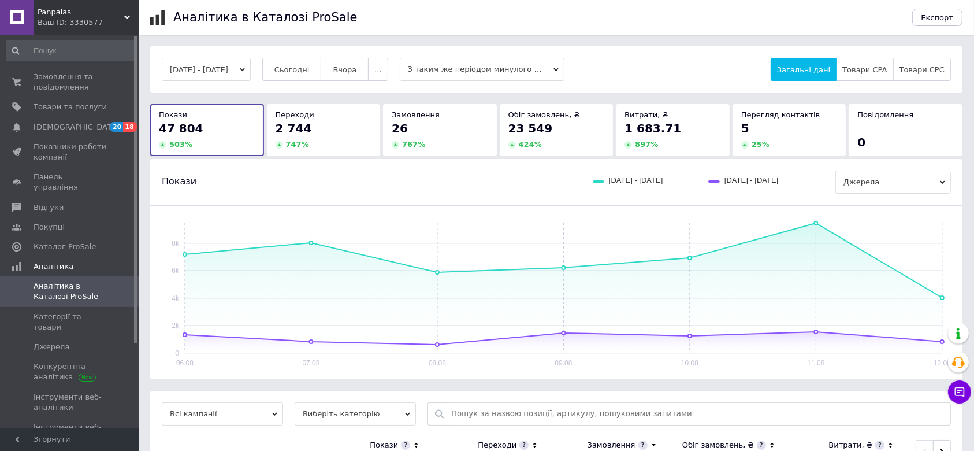
click at [578, 211] on div "06.08 07.08 08.08 09.08 10.08 11.08 12.08 0 2k 4k 6k 8k" at bounding box center [556, 292] width 813 height 173
click at [53, 361] on span "Конкурентна аналітика" at bounding box center [70, 371] width 73 height 21
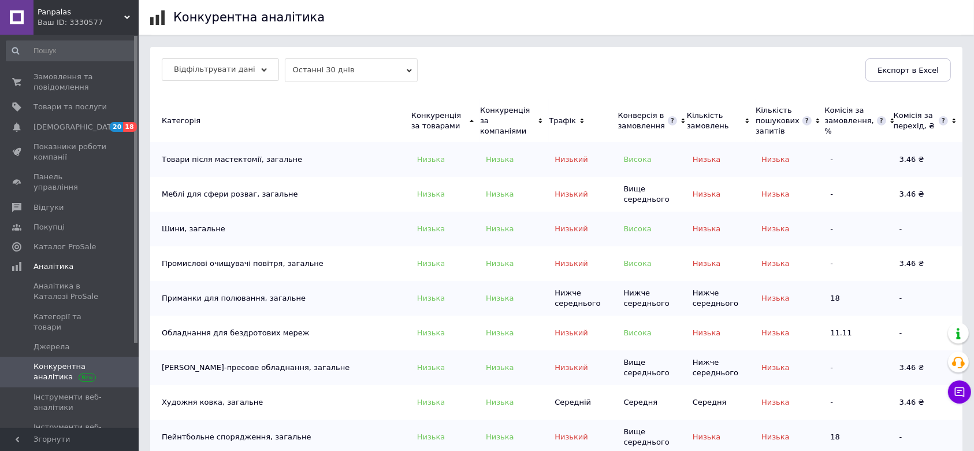
scroll to position [231, 0]
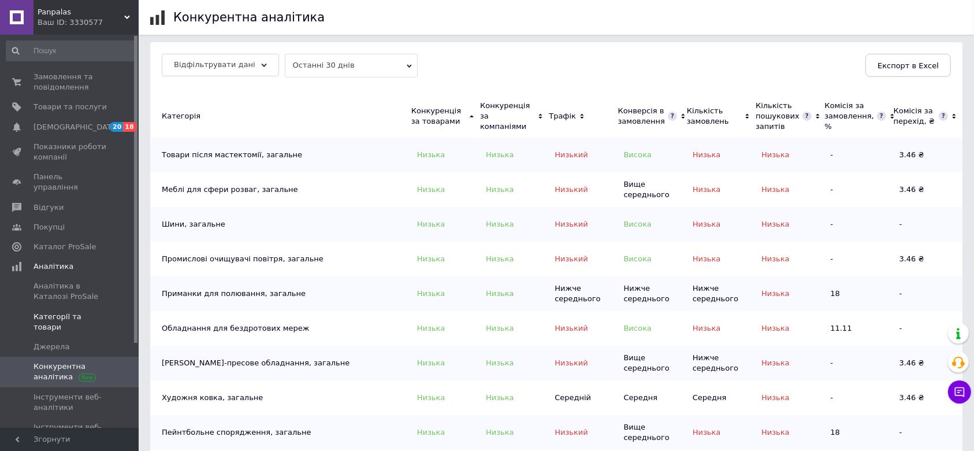
click at [79, 312] on span "Категорії та товари" at bounding box center [70, 322] width 73 height 21
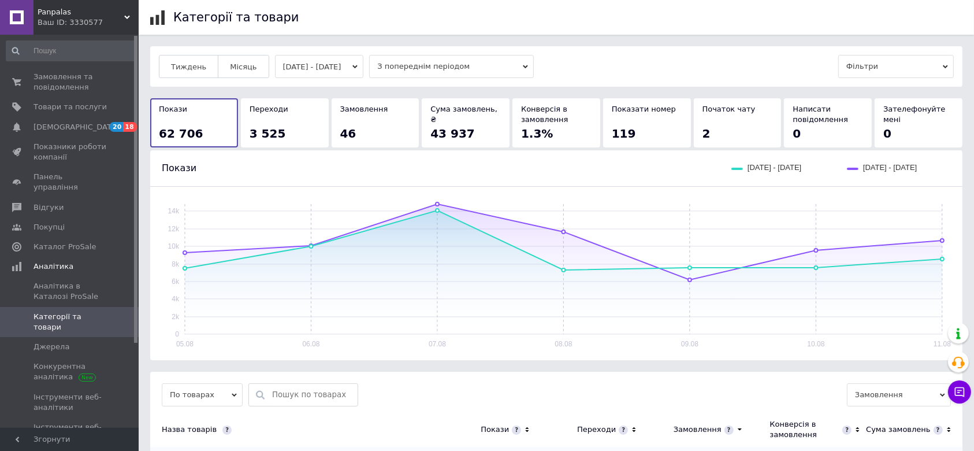
click at [460, 68] on span "З попереднім періодом" at bounding box center [451, 66] width 165 height 23
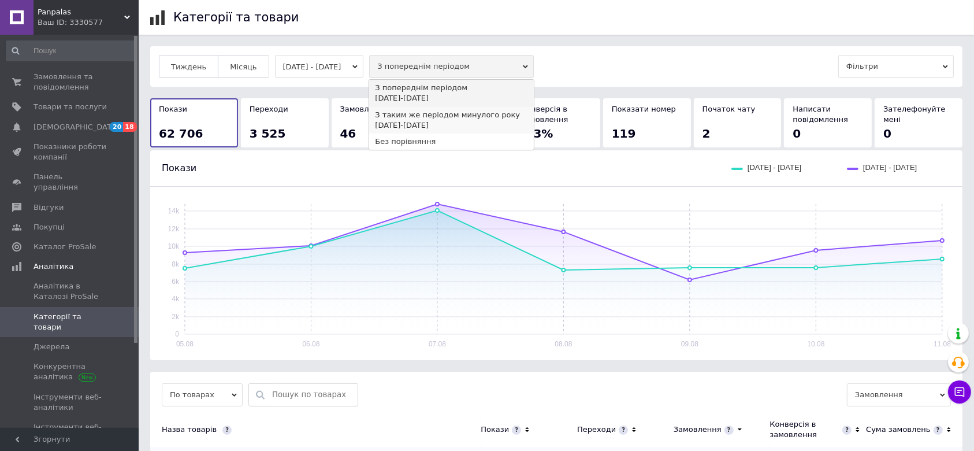
click at [465, 118] on div "З таким же періодом минулого року" at bounding box center [451, 115] width 153 height 10
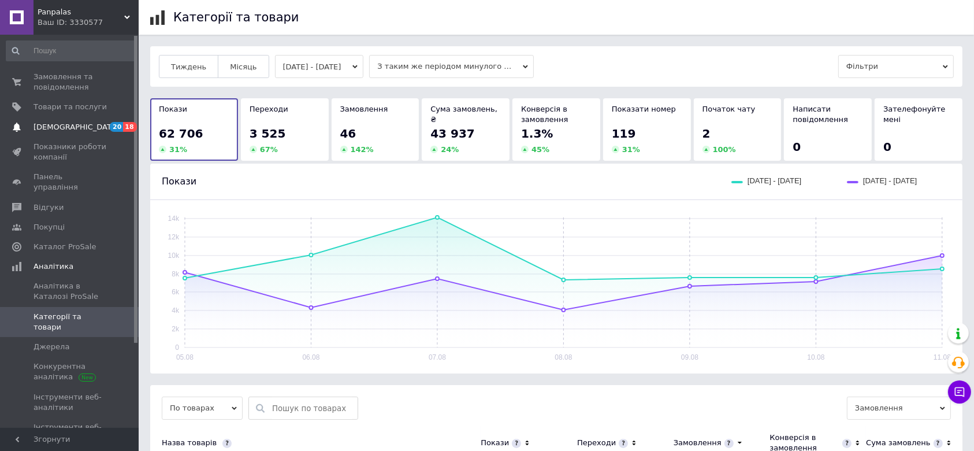
click at [65, 124] on span "[DEMOGRAPHIC_DATA]" at bounding box center [77, 127] width 86 height 10
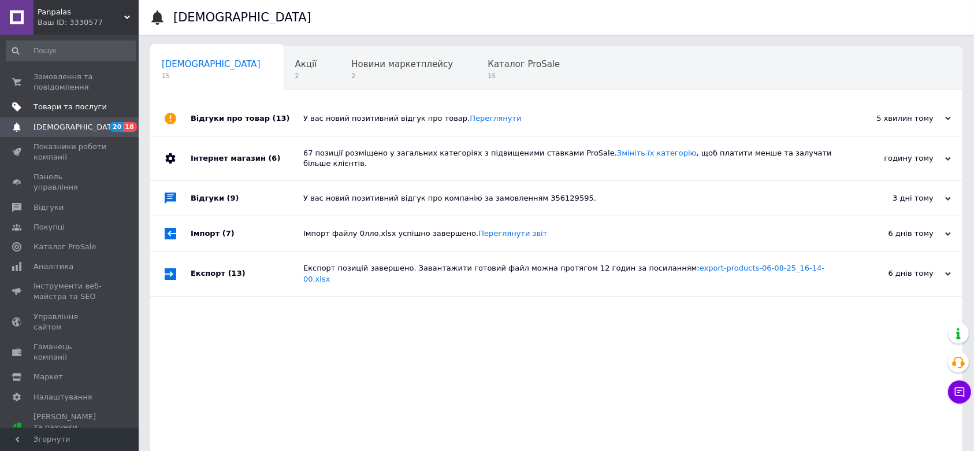
click at [55, 107] on span "Товари та послуги" at bounding box center [70, 107] width 73 height 10
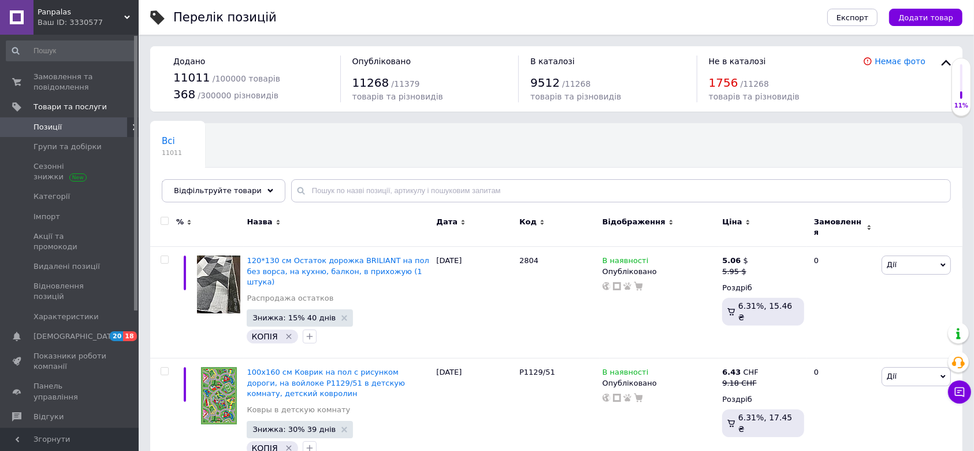
click at [71, 450] on span "Каталог ProSale" at bounding box center [65, 456] width 62 height 10
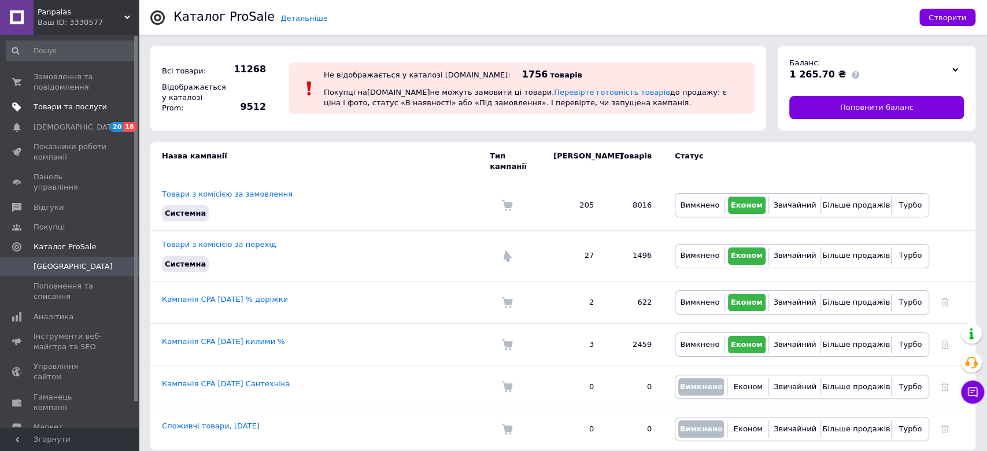
click at [69, 105] on span "Товари та послуги" at bounding box center [70, 107] width 73 height 10
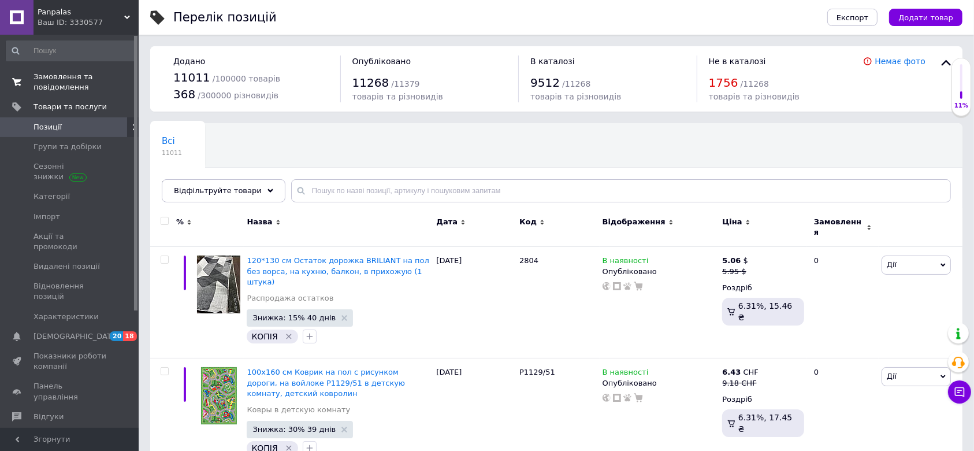
click at [54, 88] on span "Замовлення та повідомлення" at bounding box center [70, 82] width 73 height 21
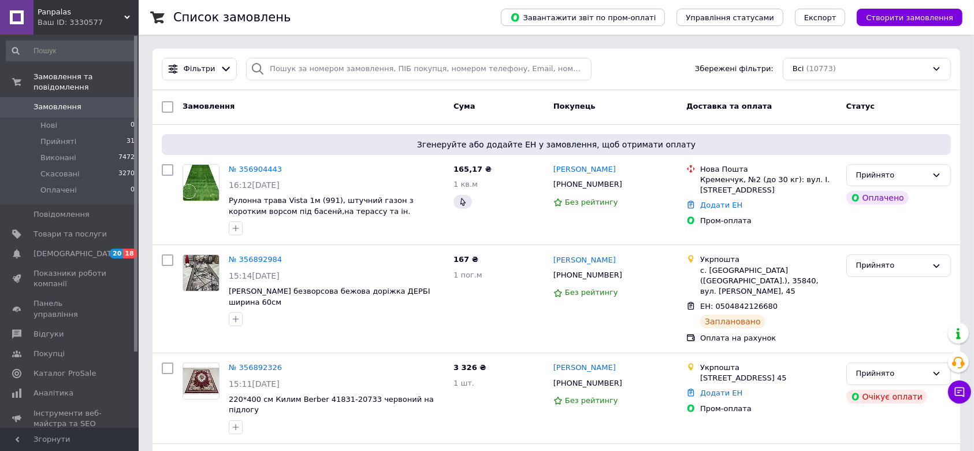
click at [67, 16] on span "Panpalas" at bounding box center [81, 12] width 87 height 10
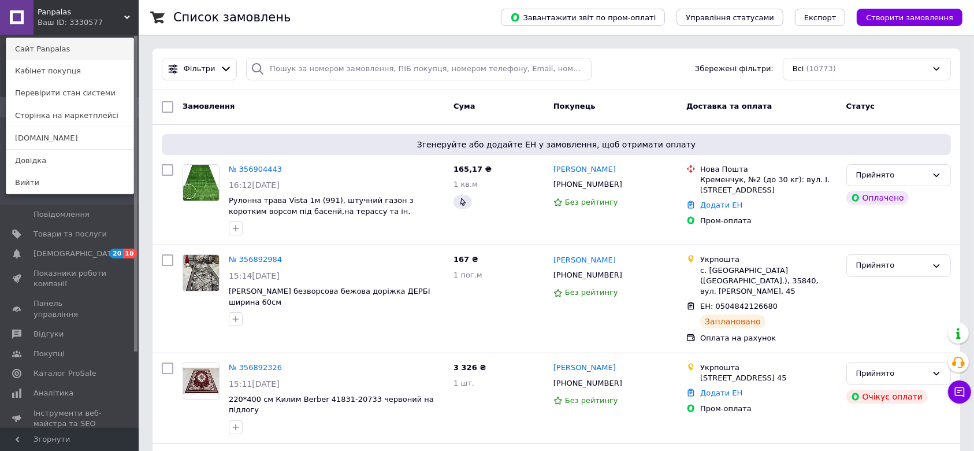
click at [63, 48] on link "Сайт Panpalas" at bounding box center [69, 49] width 127 height 22
